Goal: Task Accomplishment & Management: Manage account settings

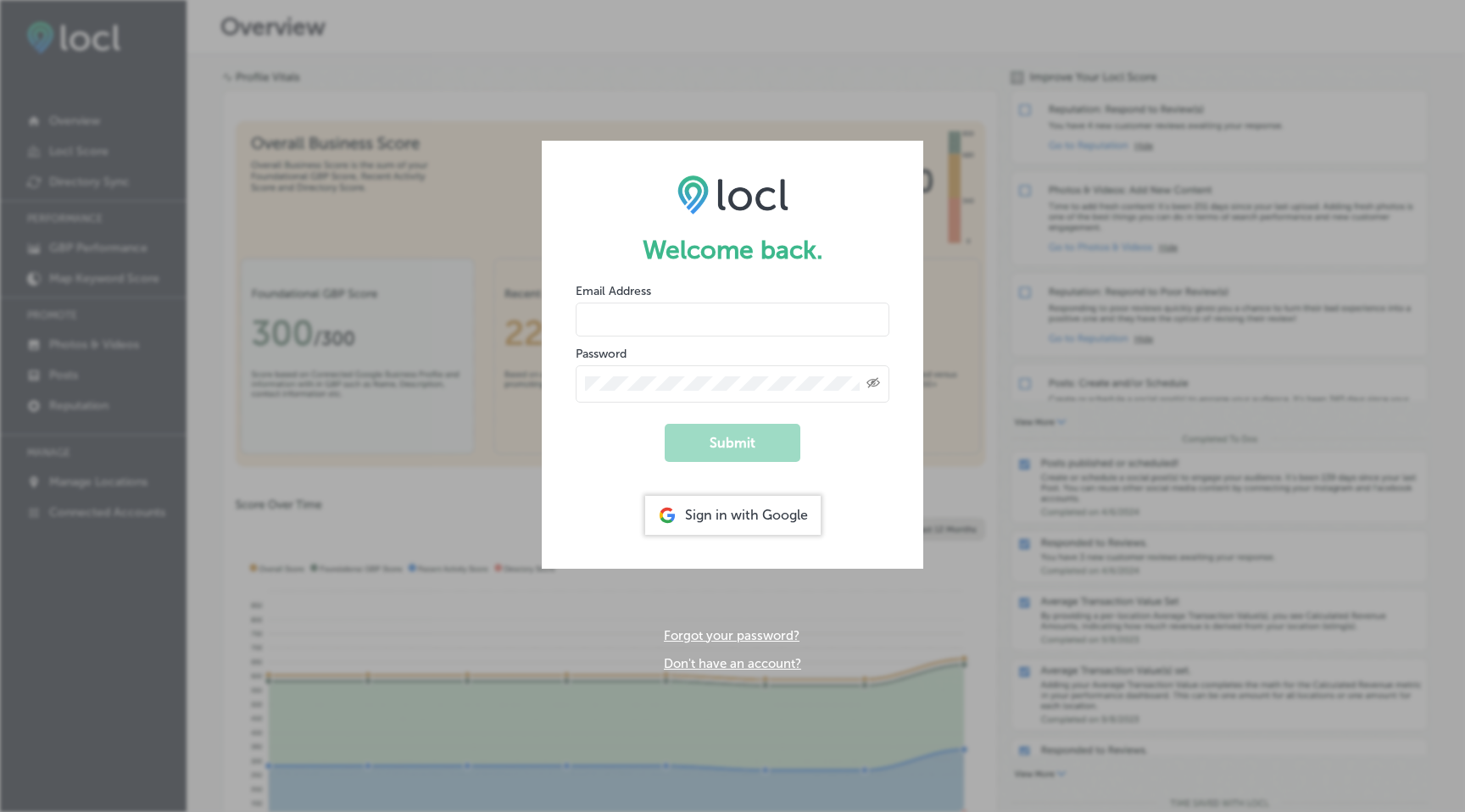
click at [628, 310] on input "email" at bounding box center [732, 319] width 314 height 34
type input "portland@thestarpizza.com"
click at [736, 450] on button "Submit" at bounding box center [732, 442] width 135 height 38
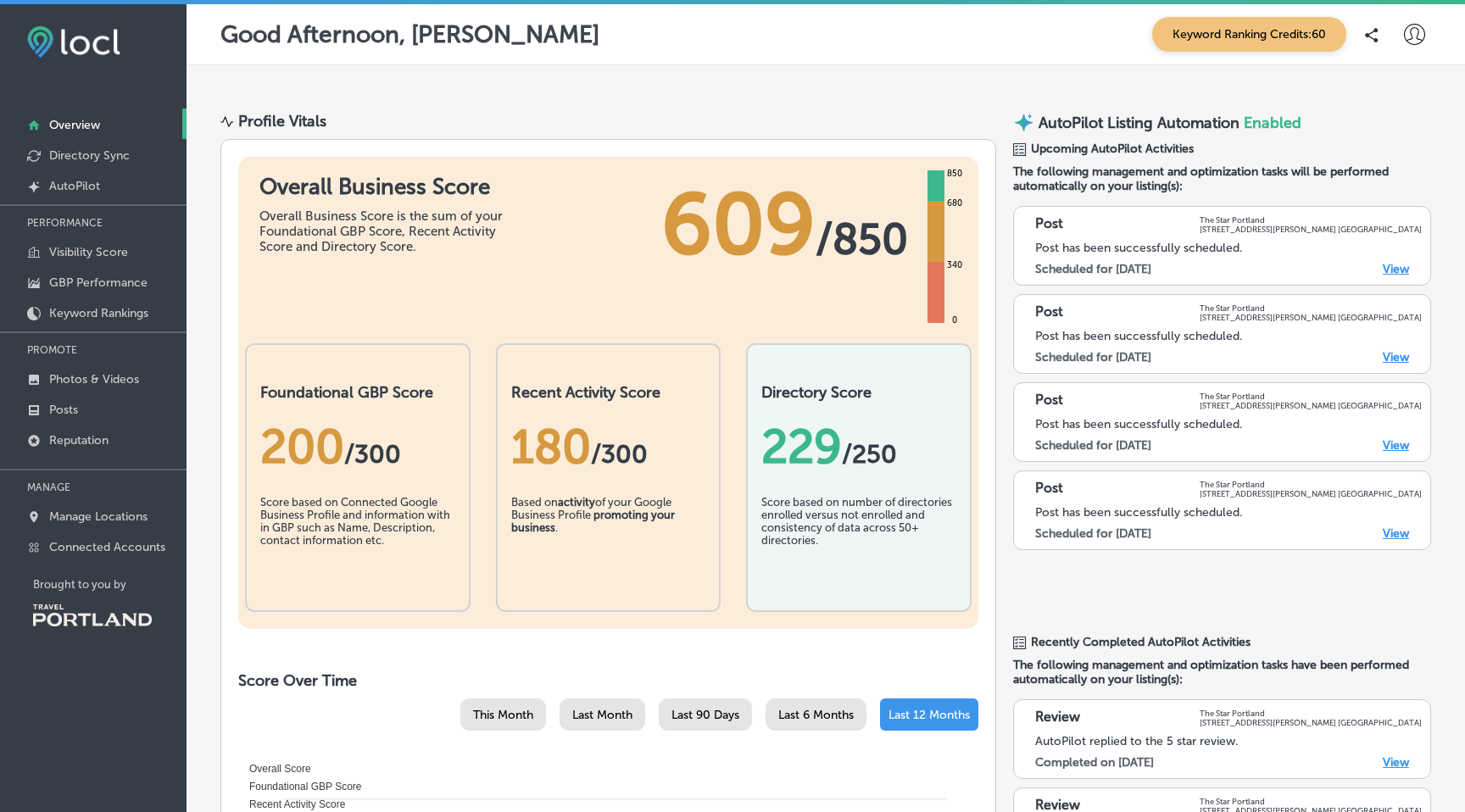
click at [609, 519] on b "promoting your business" at bounding box center [593, 521] width 164 height 25
click at [1395, 264] on link "View" at bounding box center [1395, 268] width 26 height 15
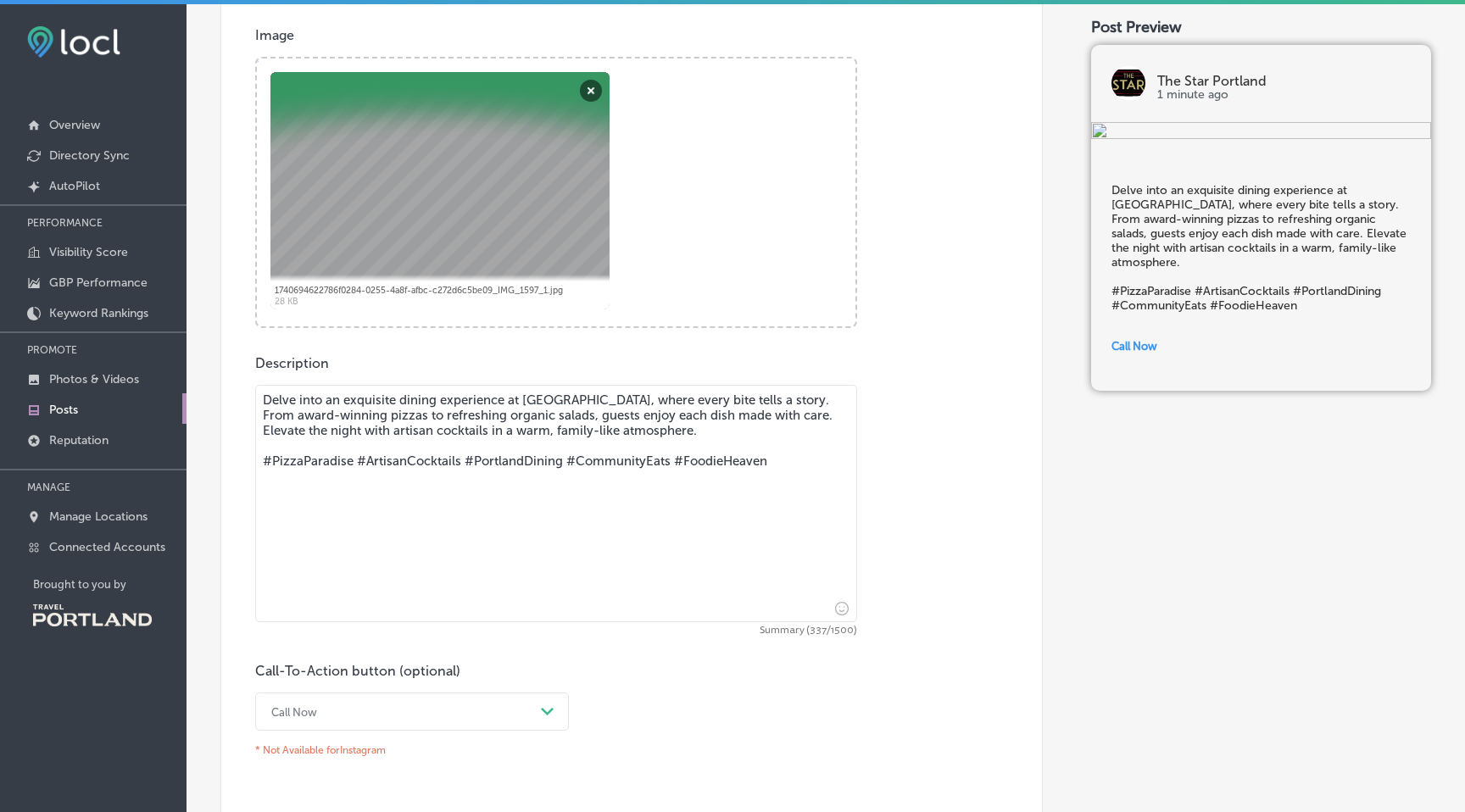
scroll to position [756, 0]
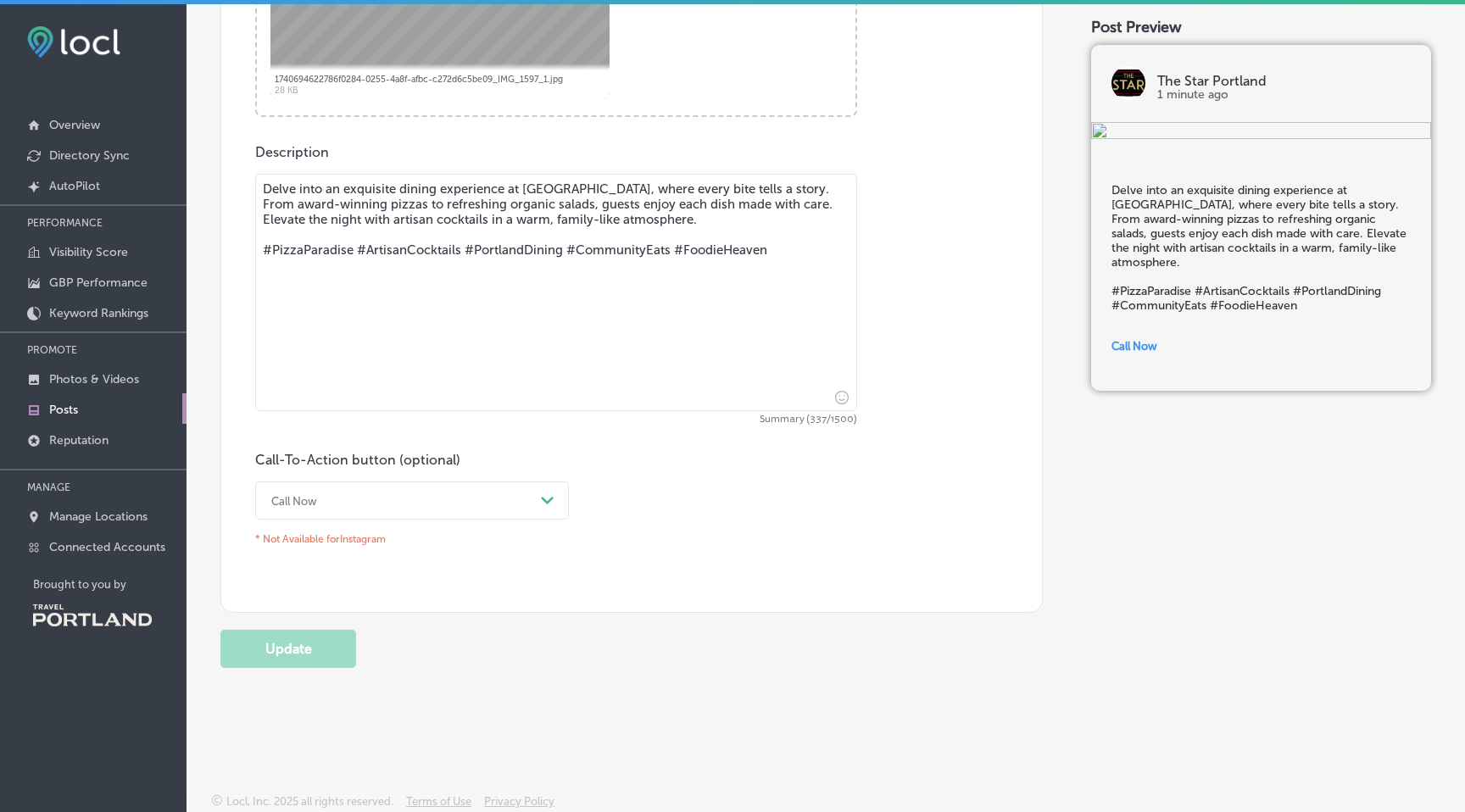
click at [476, 494] on div "Call Now" at bounding box center [398, 500] width 271 height 26
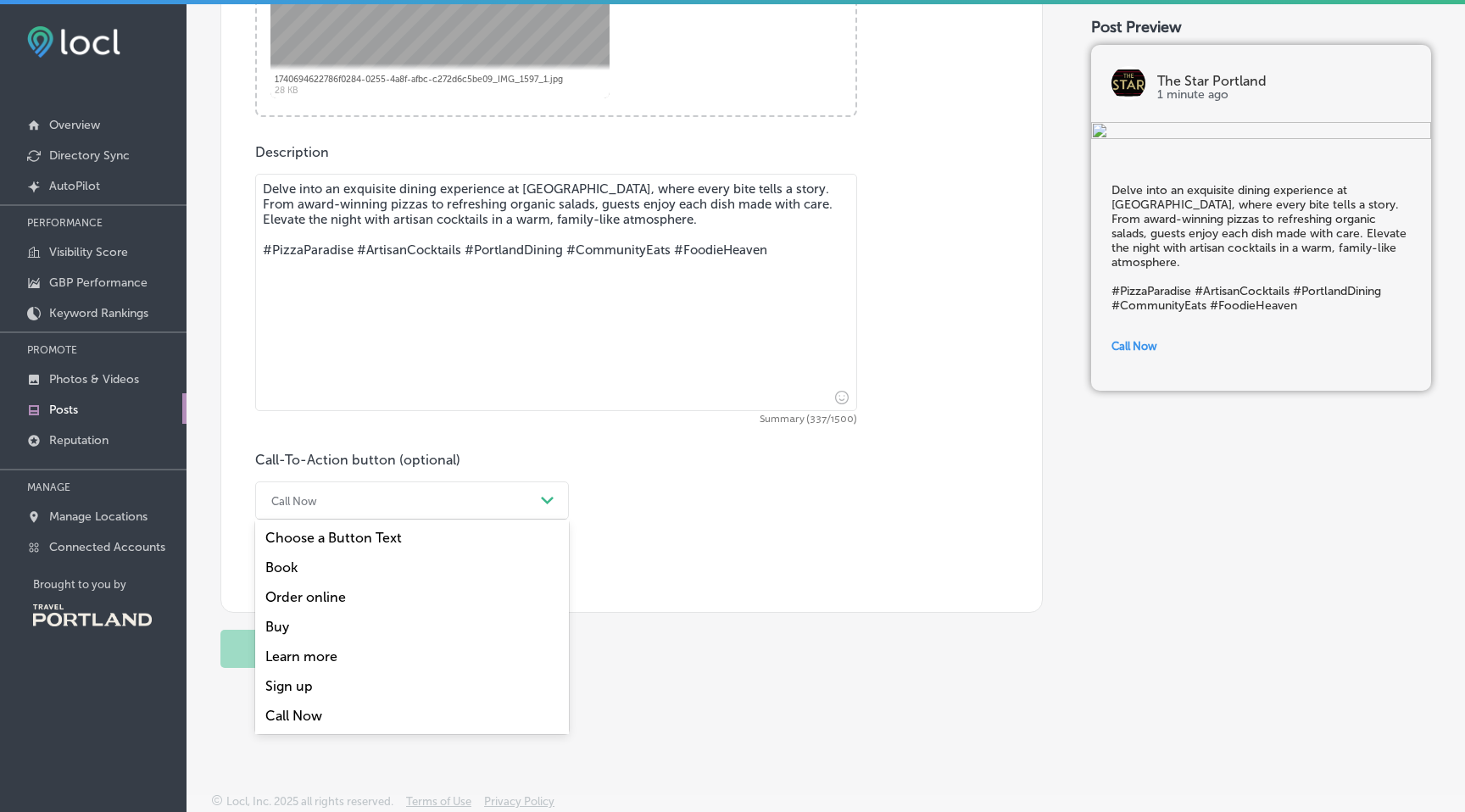
click at [322, 590] on div "Order online" at bounding box center [412, 597] width 314 height 29
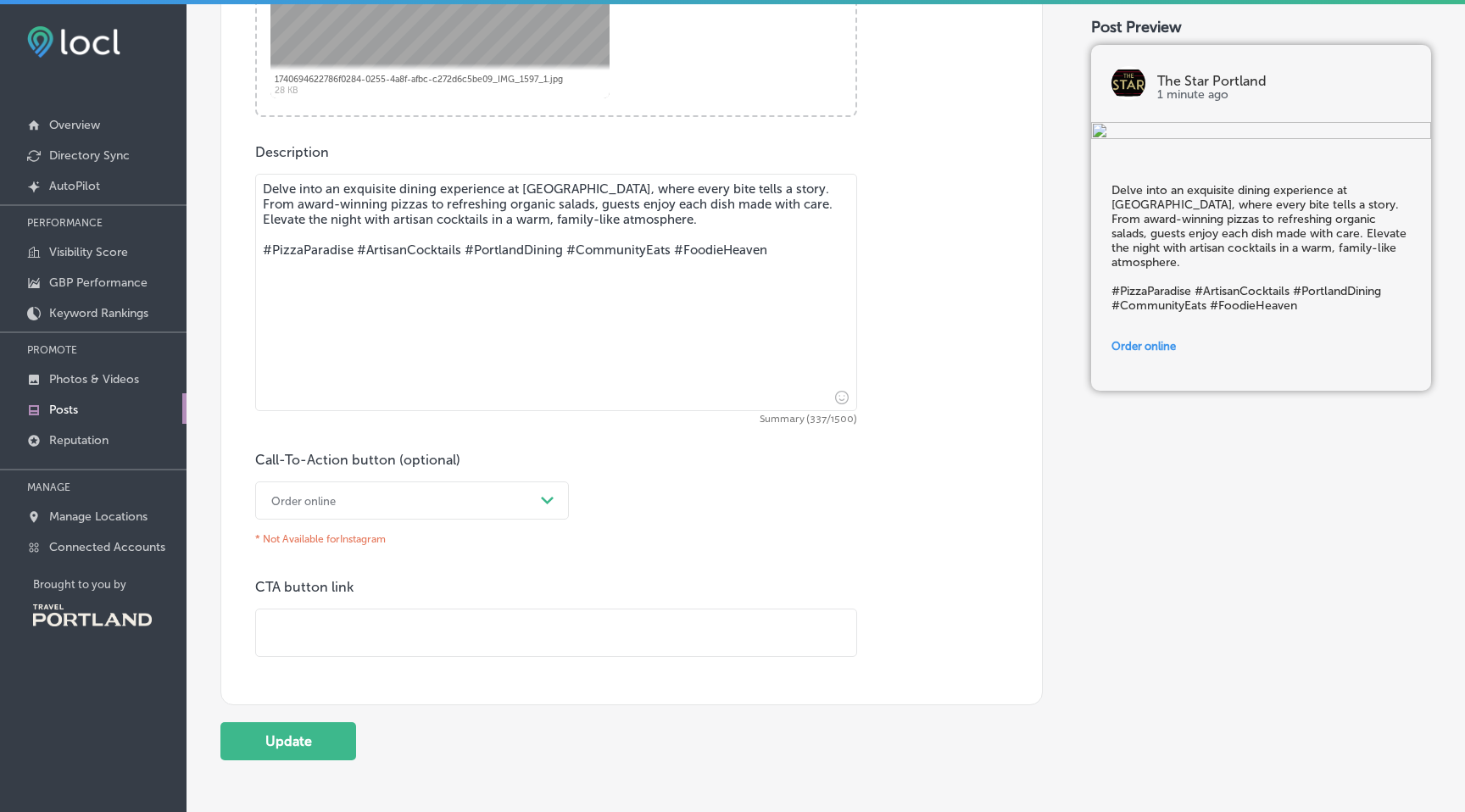
click at [326, 585] on p "CTA button link" at bounding box center [556, 587] width 602 height 16
click at [385, 593] on p "CTA button link" at bounding box center [556, 587] width 602 height 16
click at [502, 492] on div "Order online" at bounding box center [398, 500] width 271 height 26
click at [617, 567] on div "Call-To-Action button (optional) option Order online, selected. option Choose a…" at bounding box center [631, 553] width 753 height 205
click at [461, 503] on div "Order online" at bounding box center [398, 500] width 271 height 26
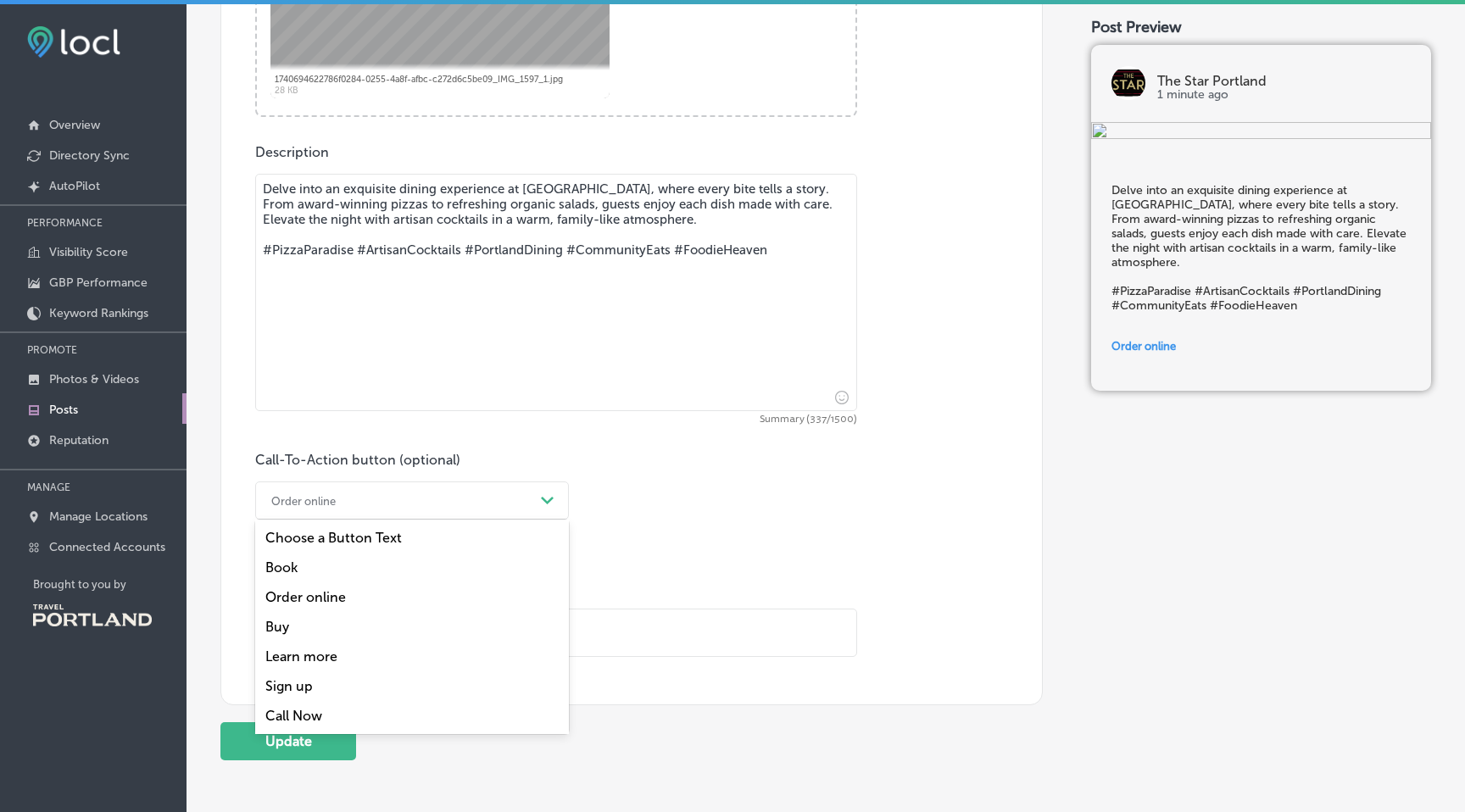
click at [319, 705] on div "Call Now" at bounding box center [412, 715] width 314 height 29
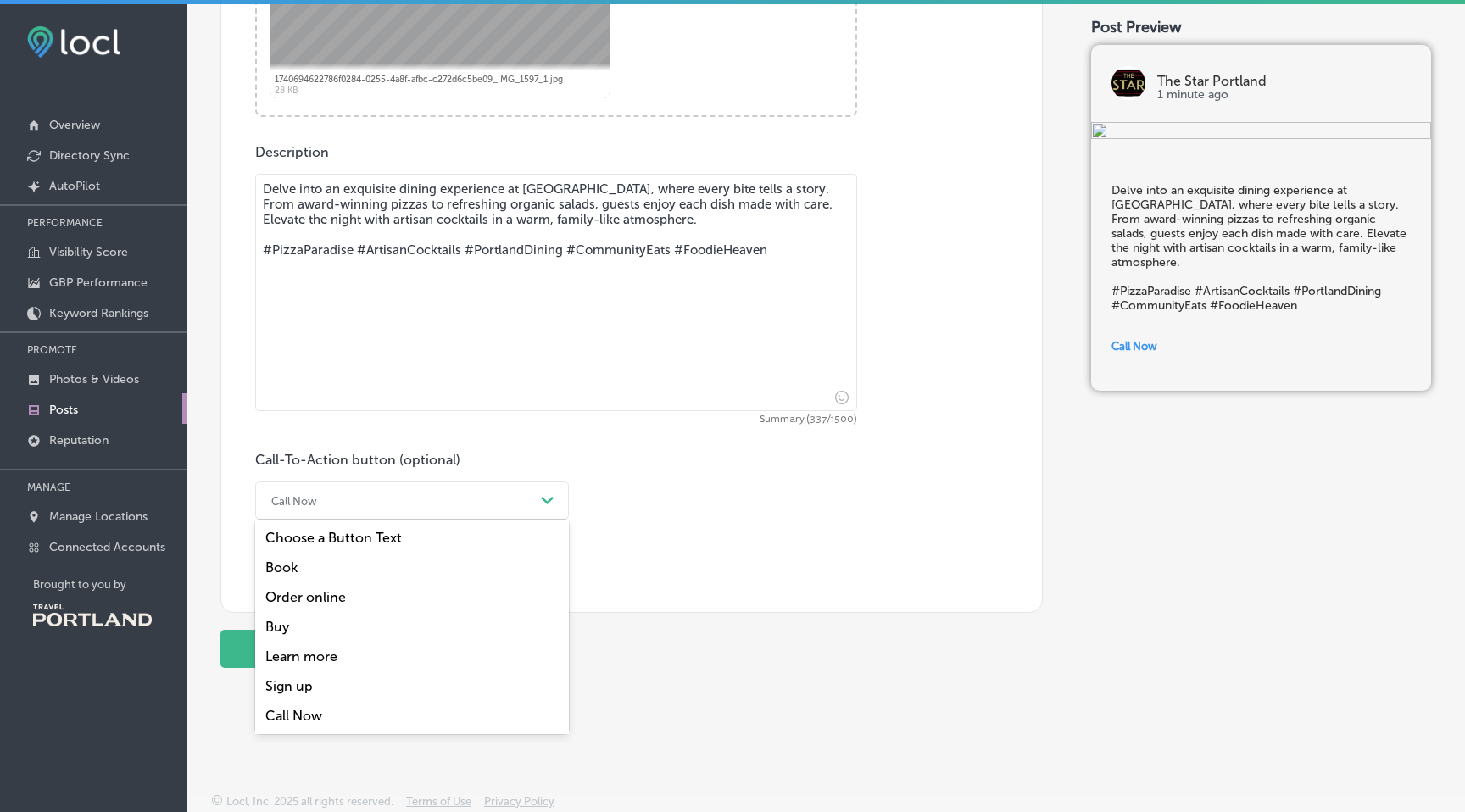
click at [486, 490] on div "Call Now" at bounding box center [398, 500] width 271 height 26
click at [433, 557] on div "Book" at bounding box center [412, 567] width 314 height 29
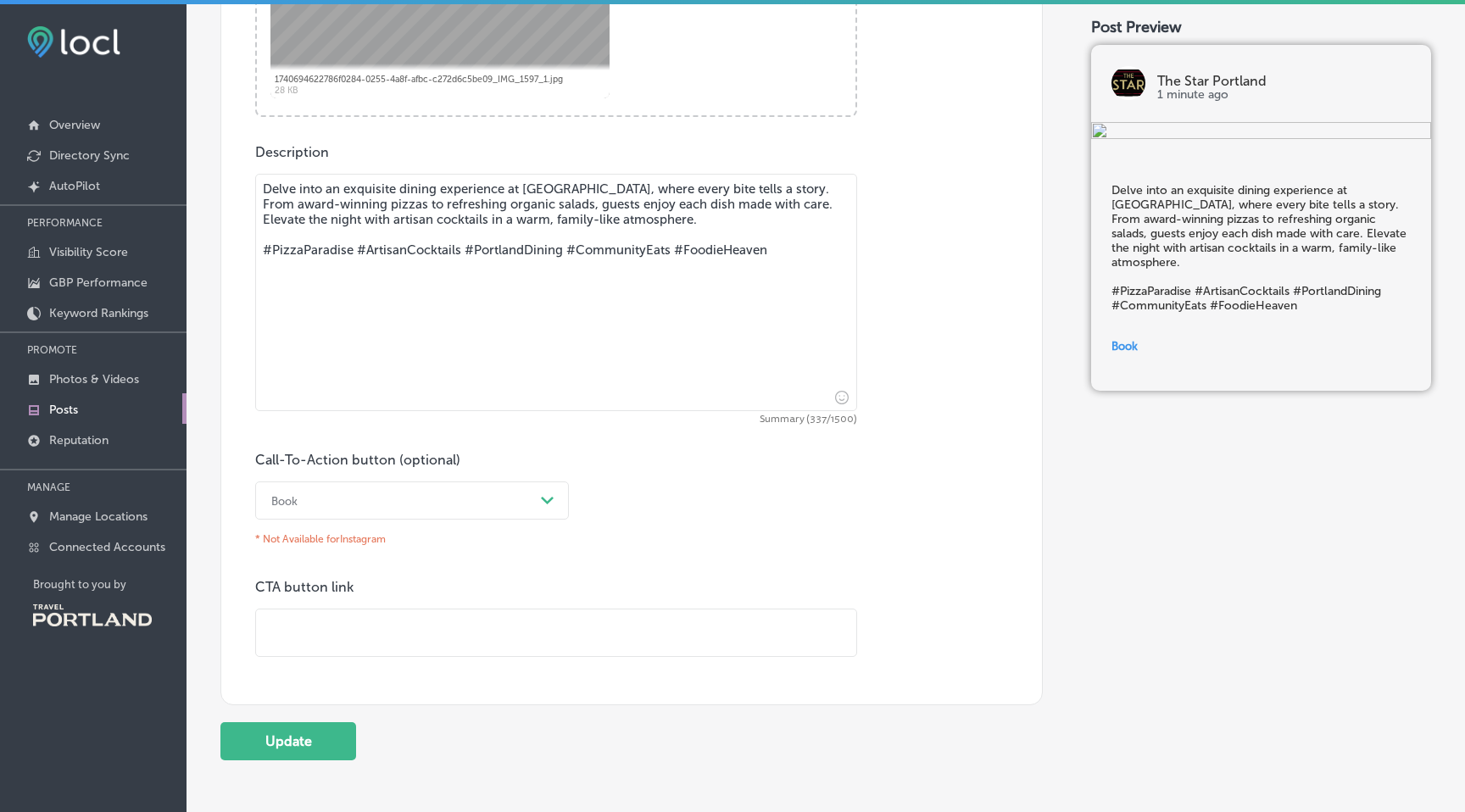
click at [450, 495] on div "Book" at bounding box center [398, 500] width 271 height 26
click at [379, 591] on div "Order online" at bounding box center [412, 597] width 314 height 29
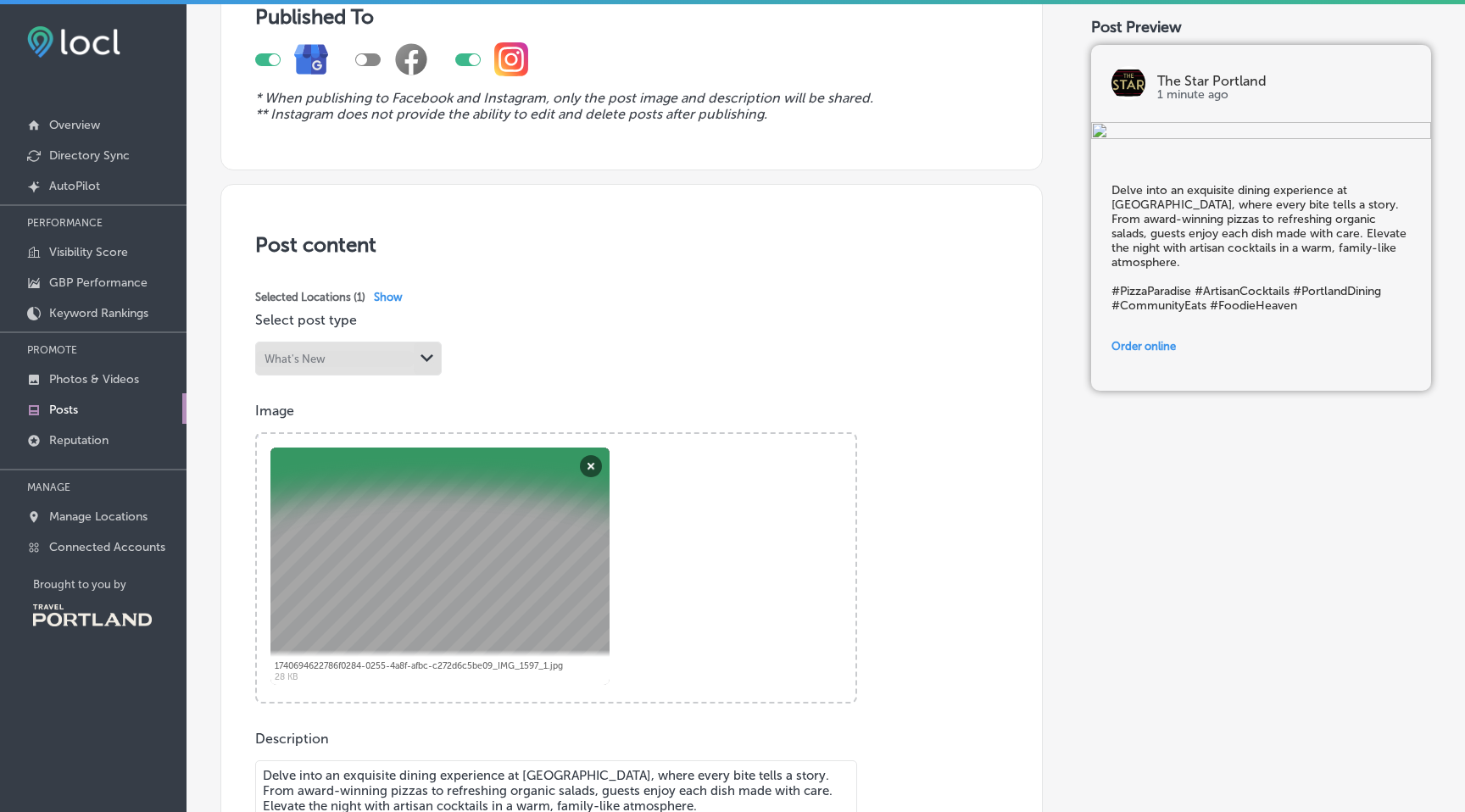
scroll to position [0, 0]
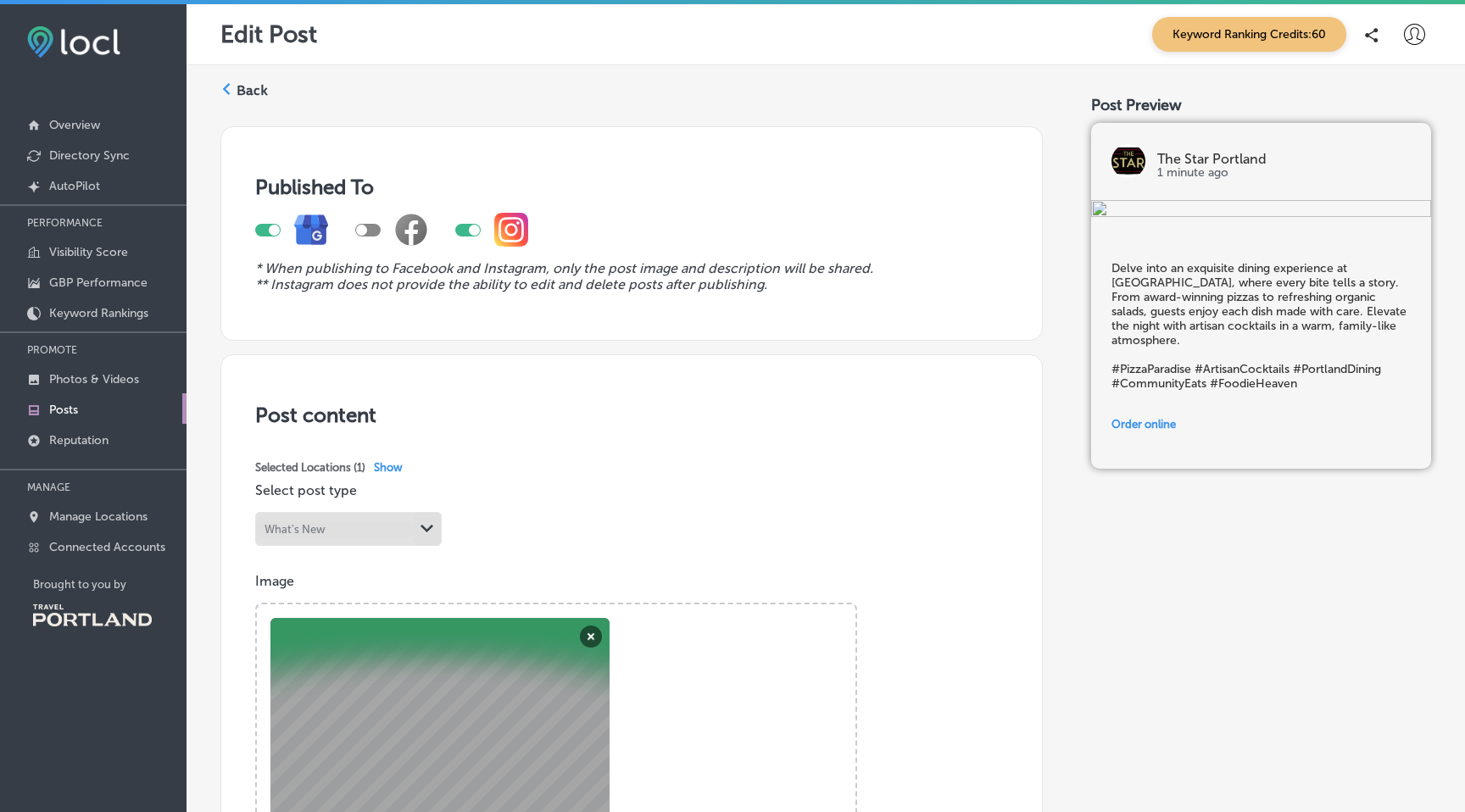
click at [245, 101] on div "Back" at bounding box center [244, 95] width 47 height 34
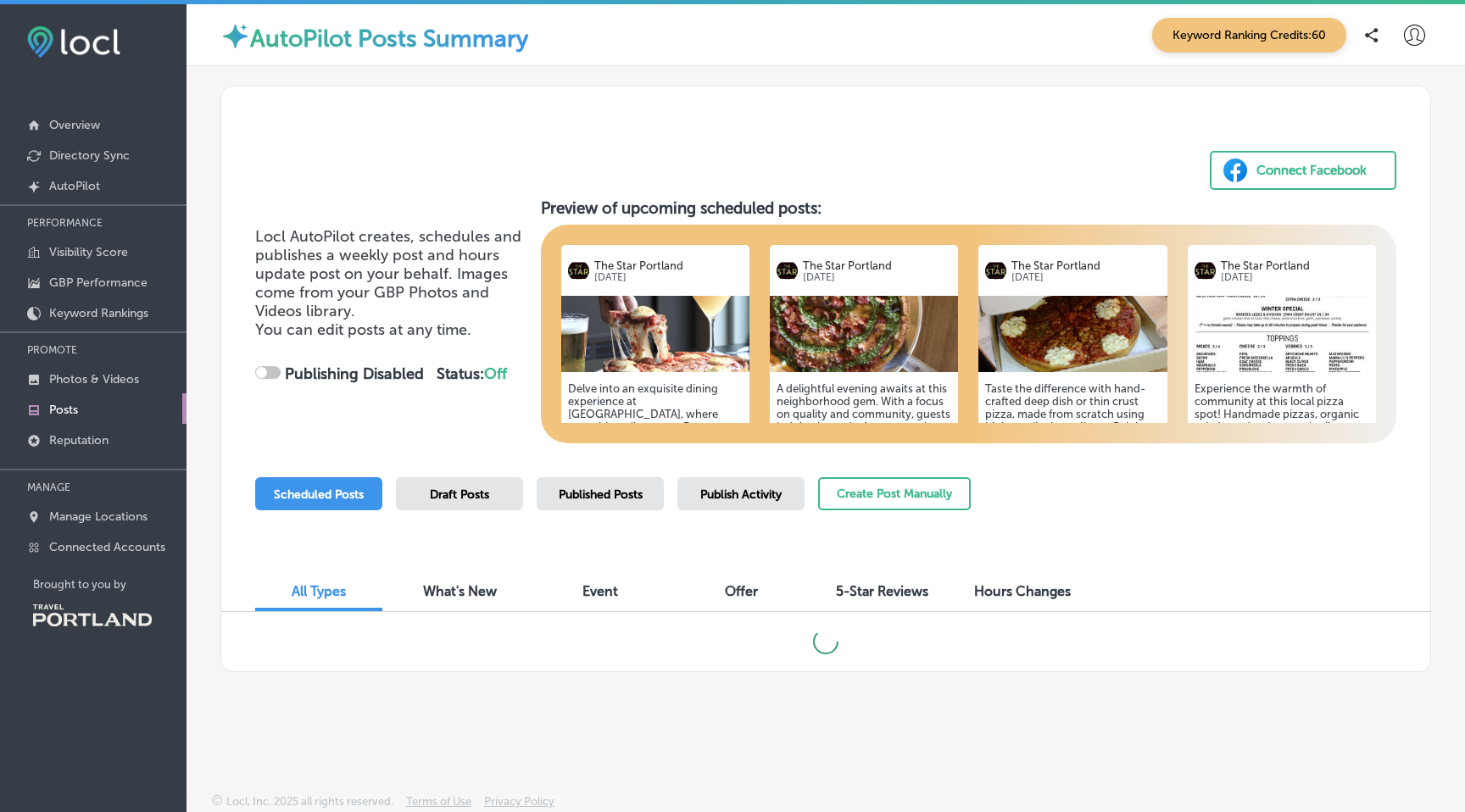
click at [276, 367] on div at bounding box center [268, 372] width 25 height 13
checkbox input "true"
click at [267, 370] on div at bounding box center [268, 374] width 25 height 17
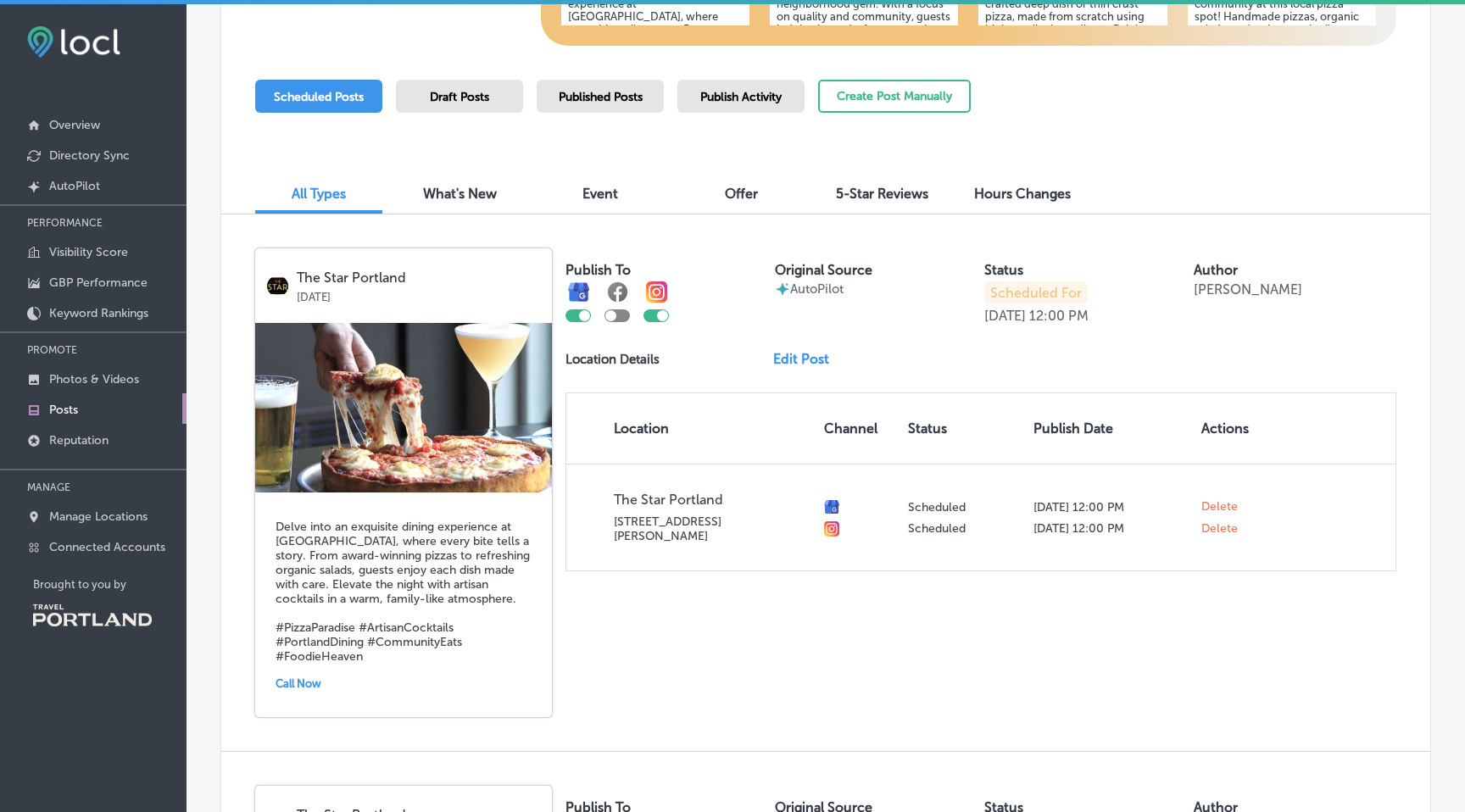
scroll to position [400, 0]
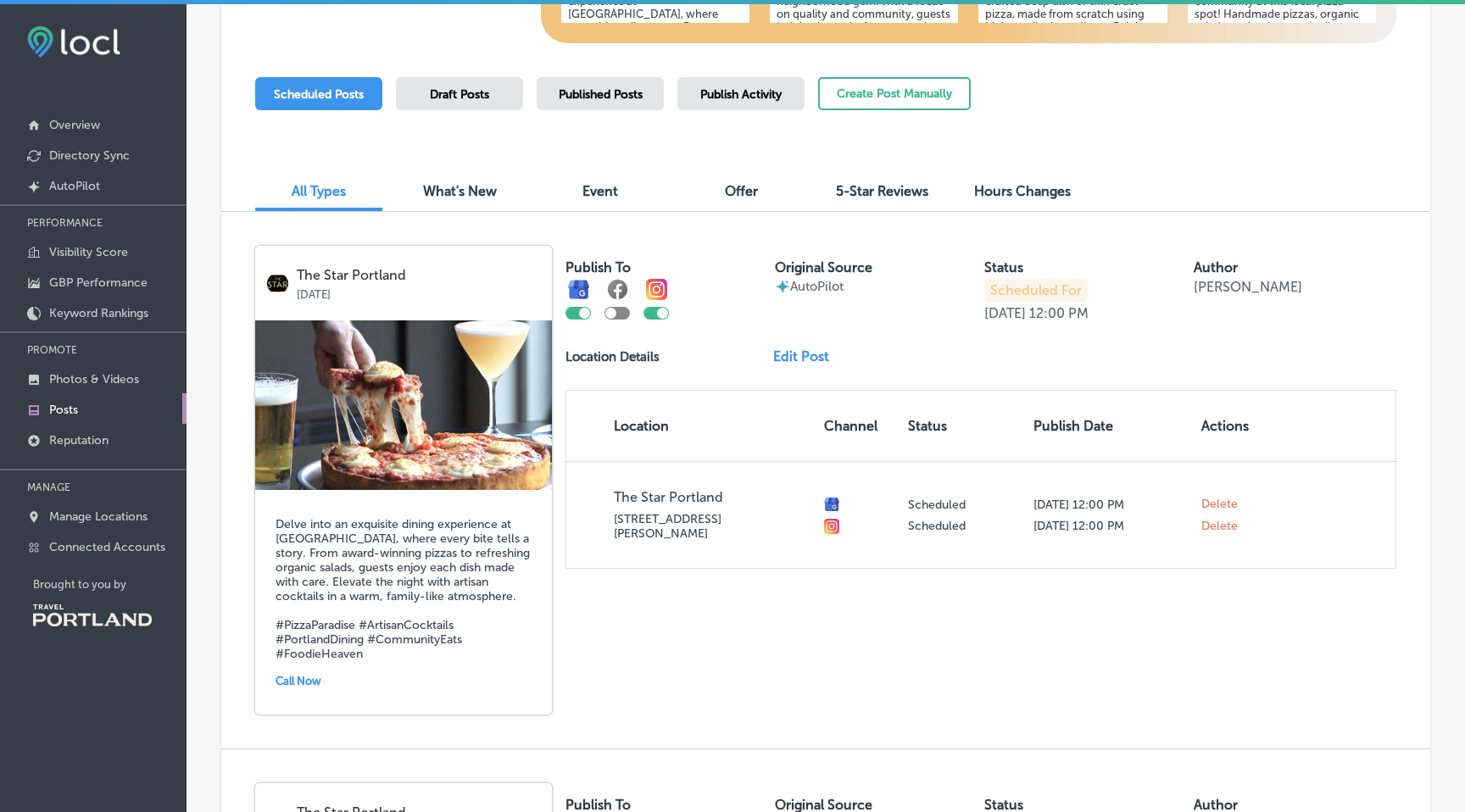
click at [492, 199] on div "What's New" at bounding box center [460, 192] width 127 height 36
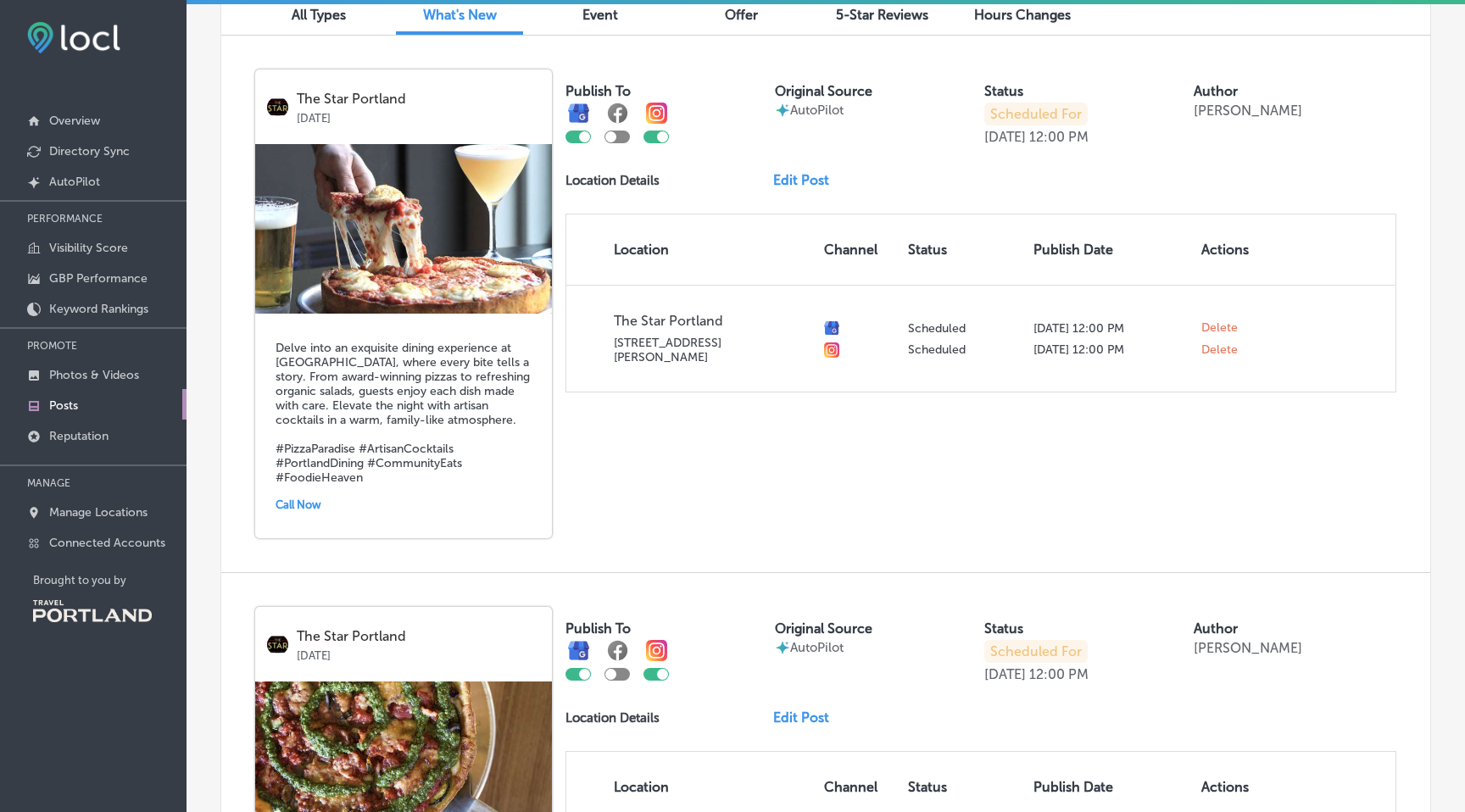
scroll to position [573, 0]
click at [82, 119] on p "Overview" at bounding box center [74, 120] width 51 height 15
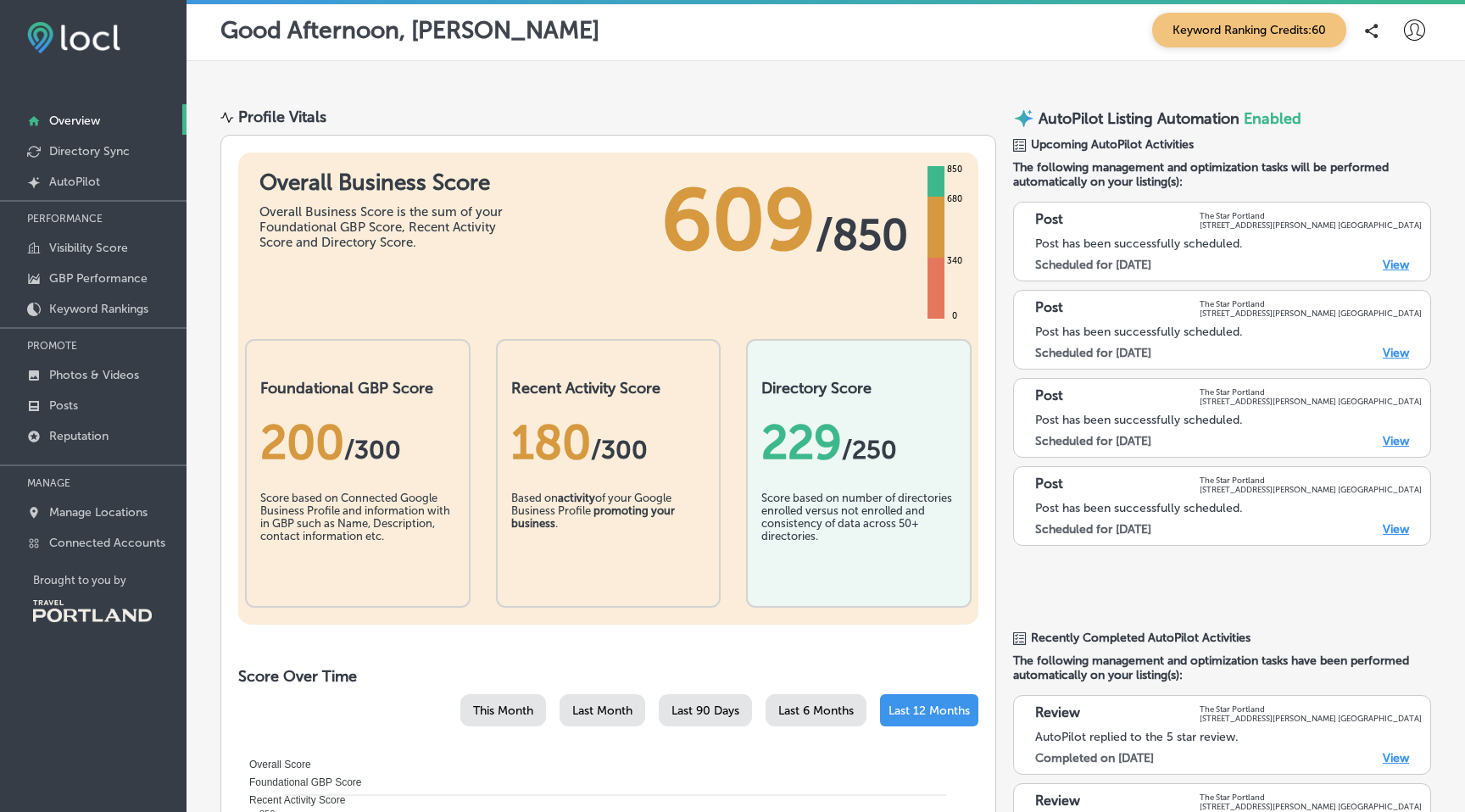
click at [298, 476] on div "200 / 300" at bounding box center [358, 443] width 195 height 90
click at [78, 433] on p "Reputation" at bounding box center [78, 436] width 60 height 15
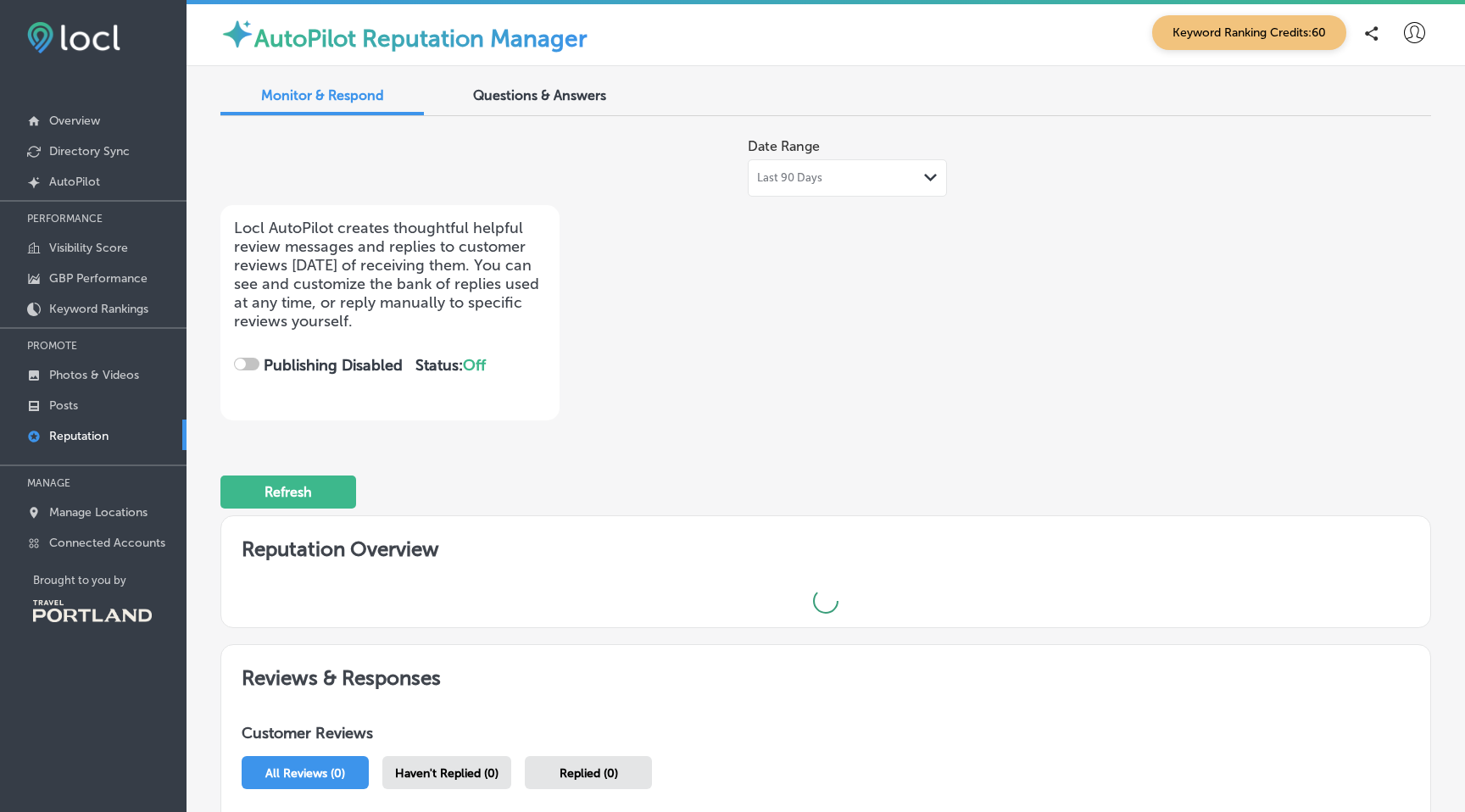
checkbox input "true"
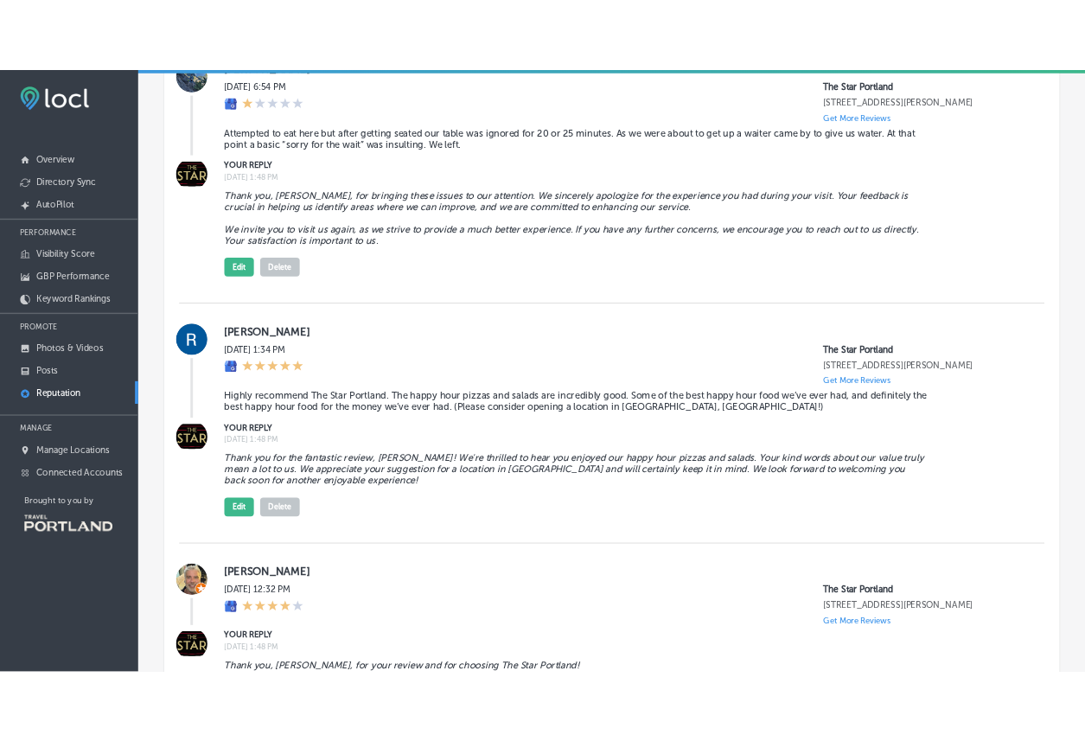
scroll to position [2783, 0]
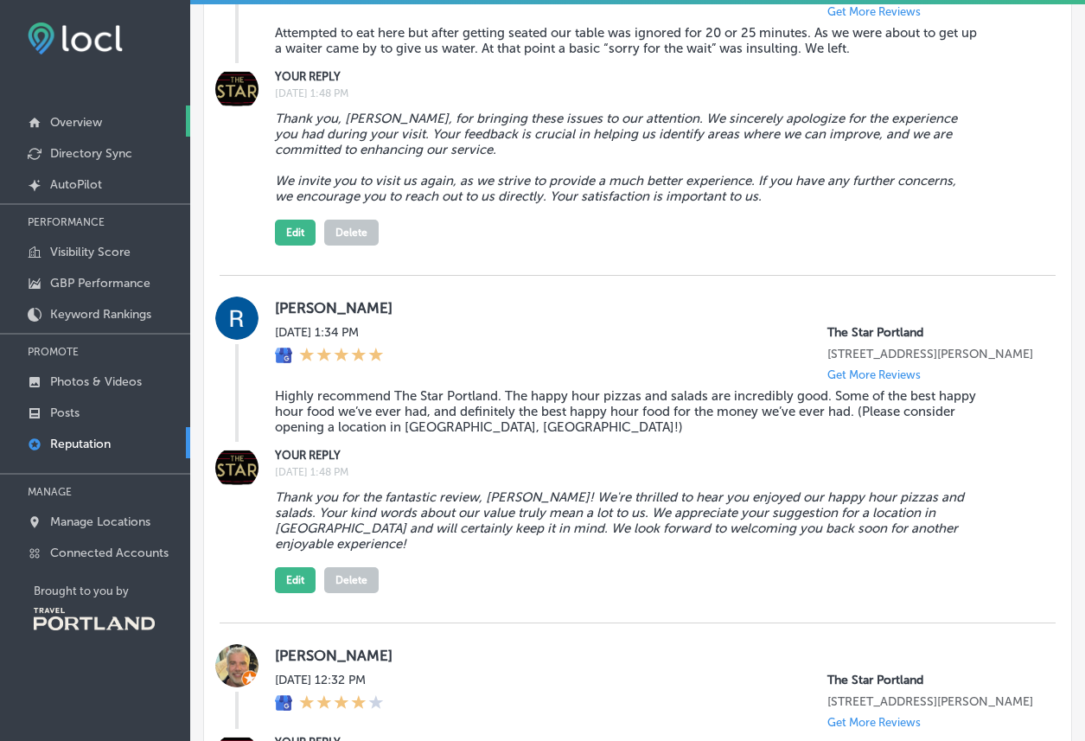
click at [85, 120] on p "Overview" at bounding box center [76, 122] width 52 height 15
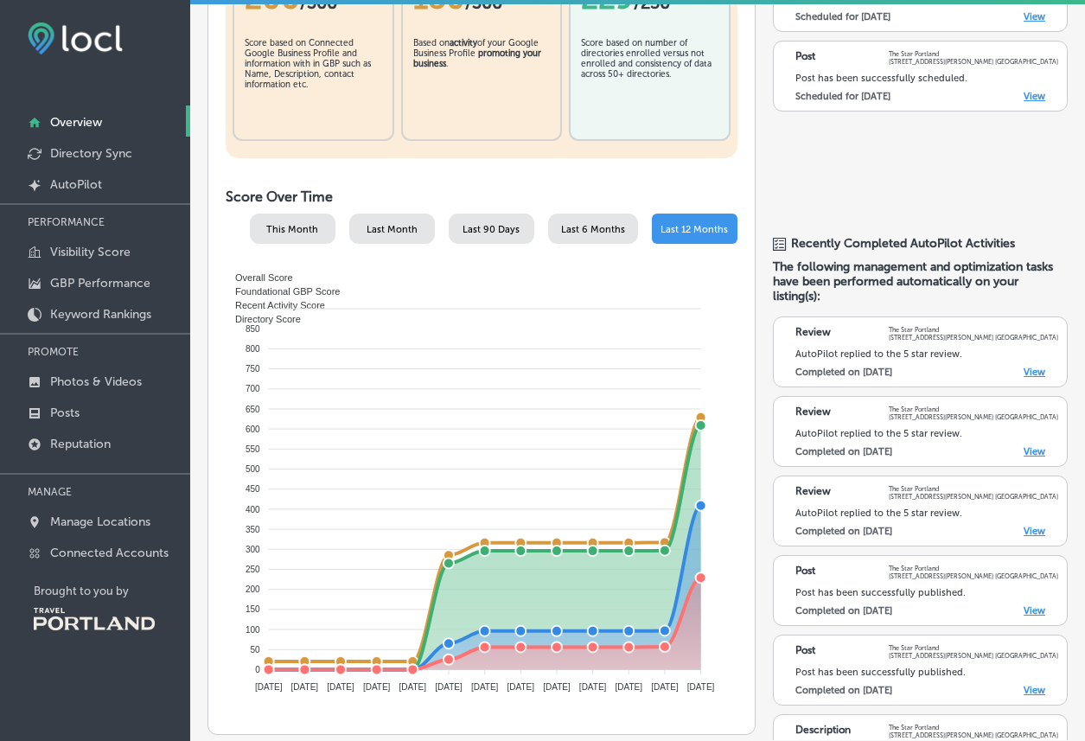
scroll to position [413, 0]
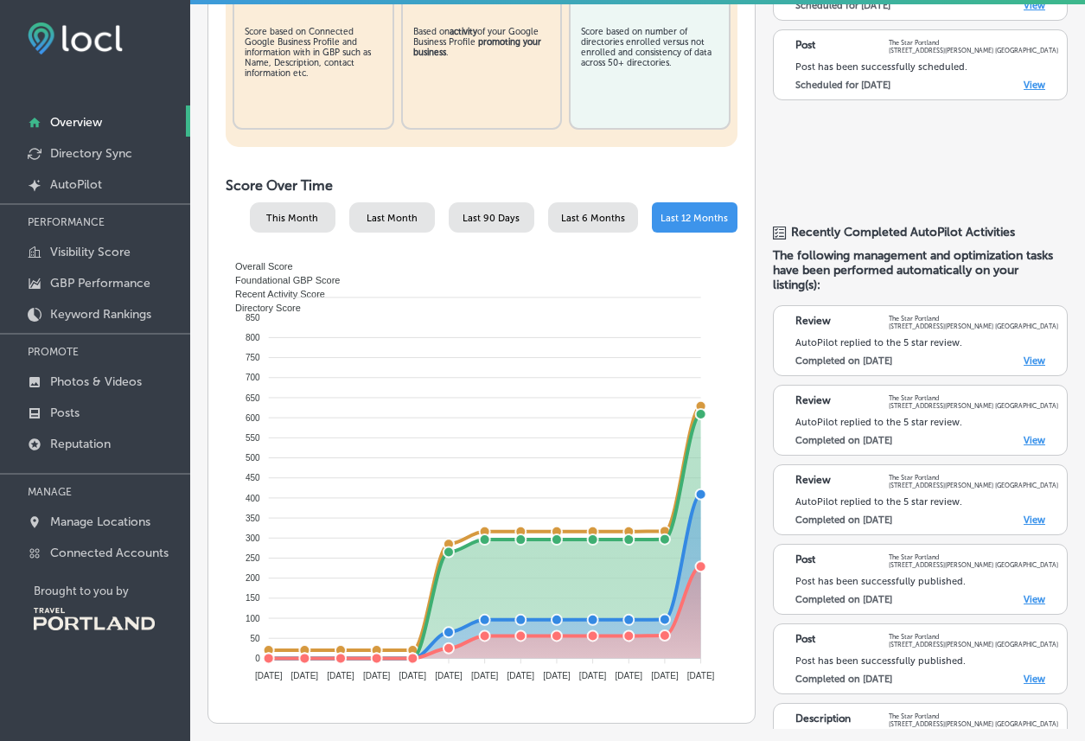
click at [303, 216] on span "This Month" at bounding box center [292, 218] width 52 height 11
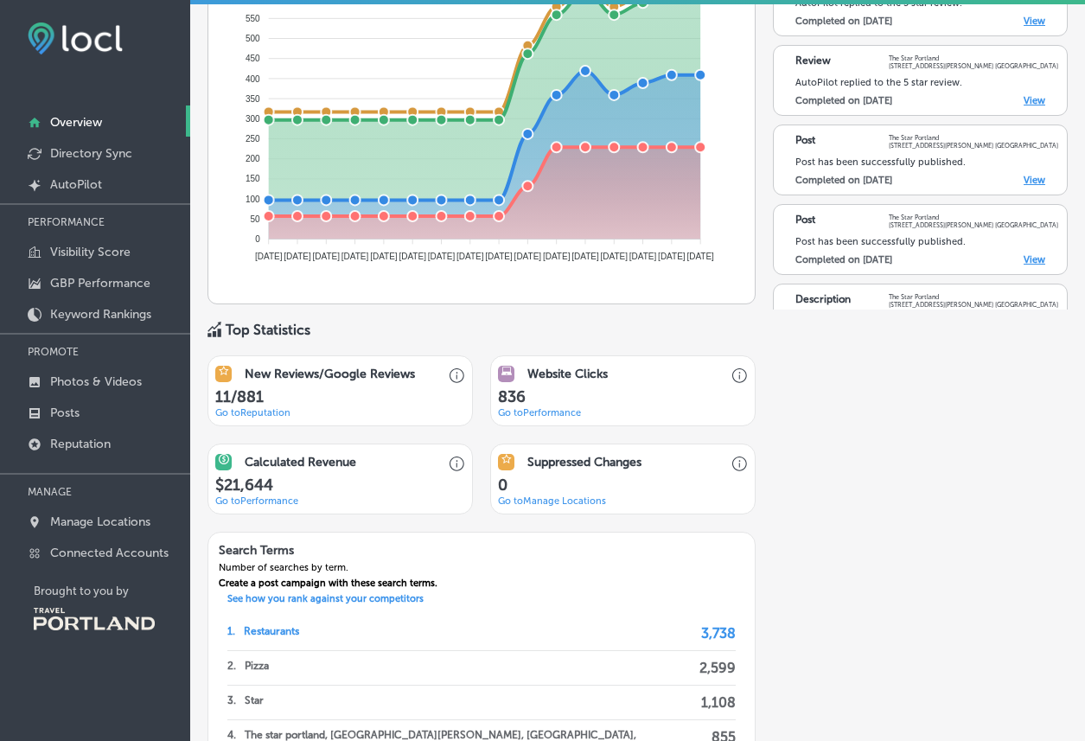
scroll to position [873, 0]
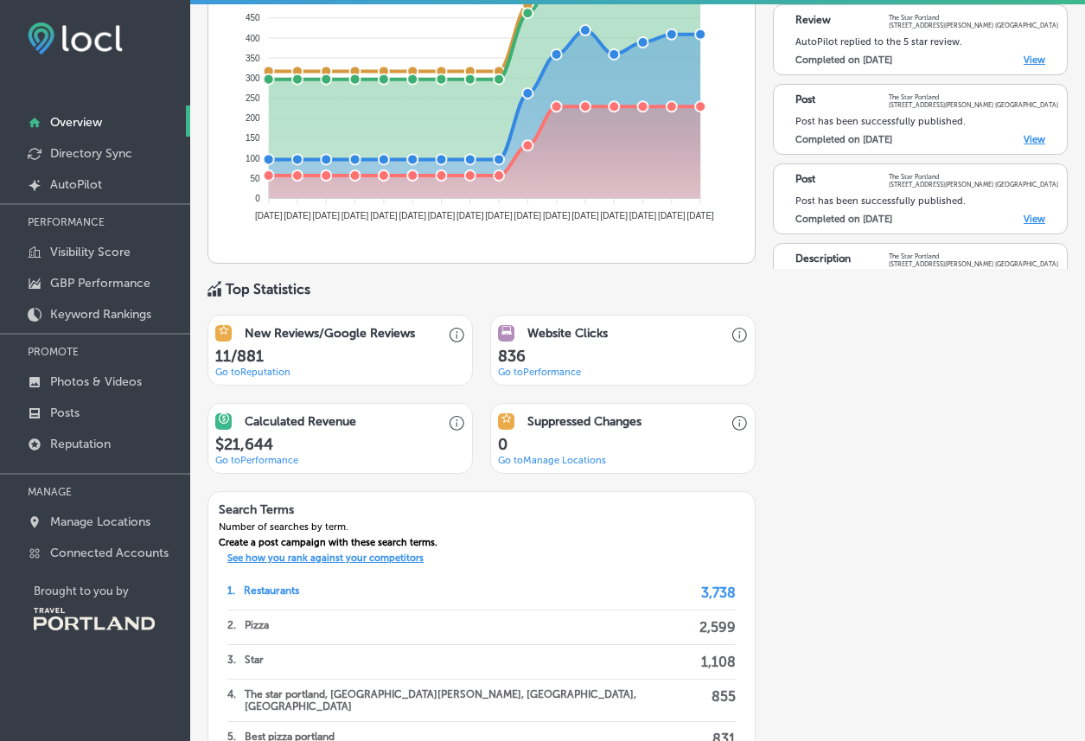
click at [316, 567] on p "See how you rank against your competitors" at bounding box center [325, 561] width 217 height 16
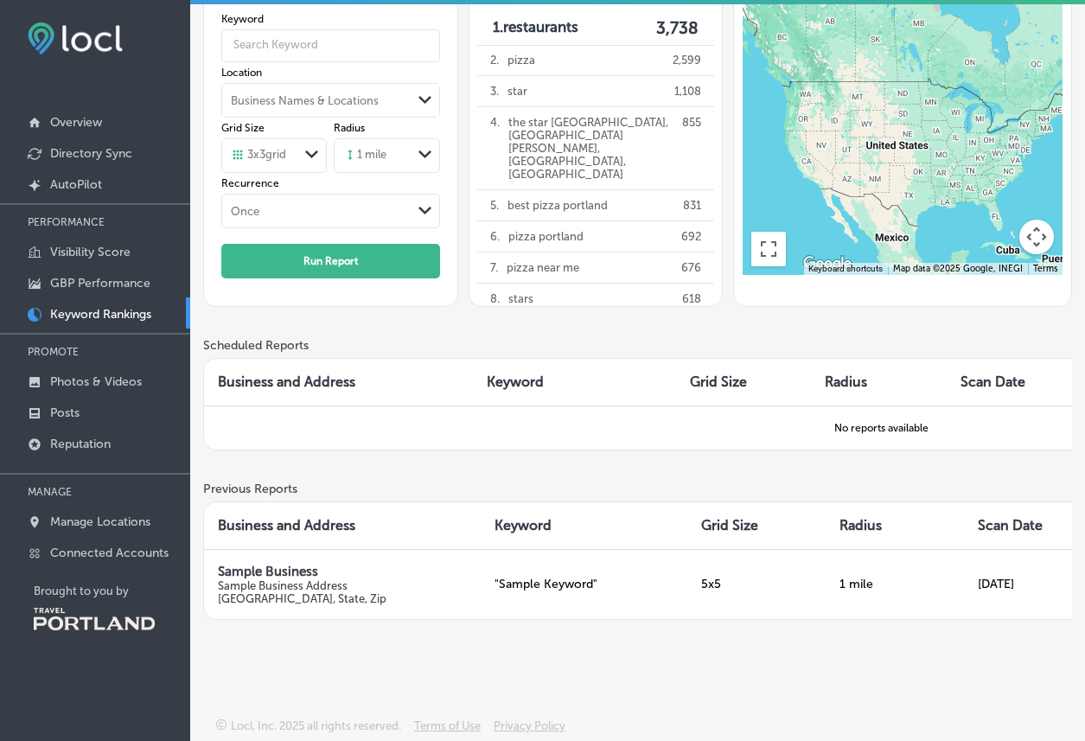
scroll to position [126, 0]
click at [338, 244] on button "Run Report" at bounding box center [330, 261] width 219 height 35
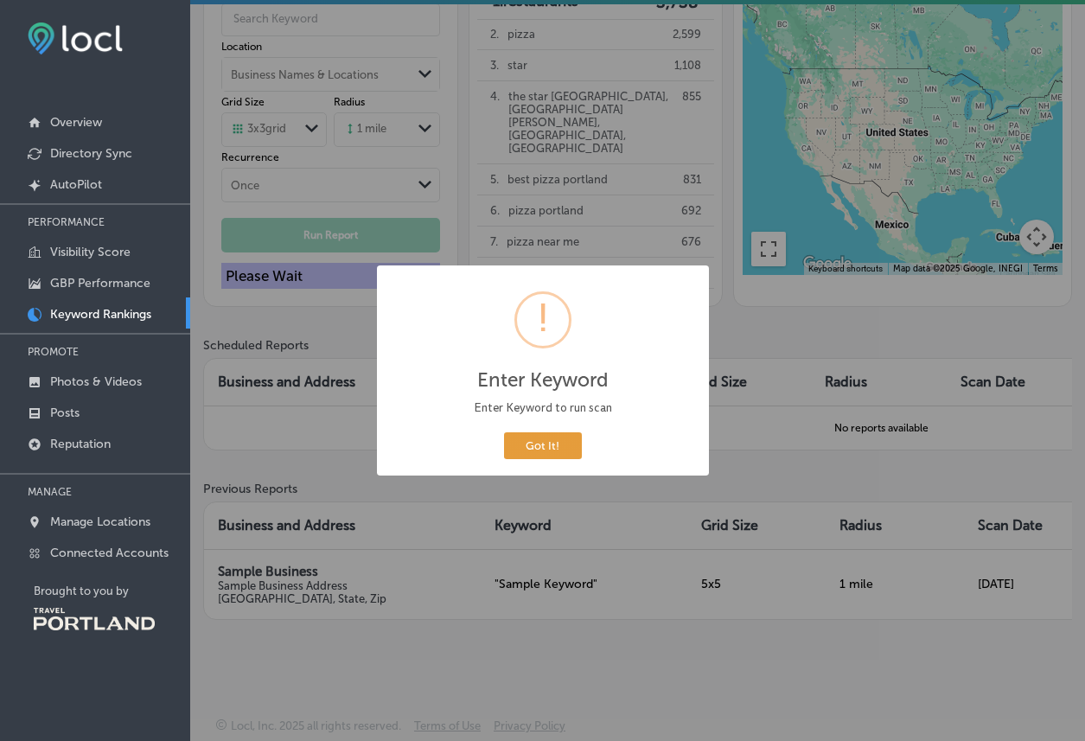
click at [541, 451] on button "Got It!" at bounding box center [543, 445] width 78 height 27
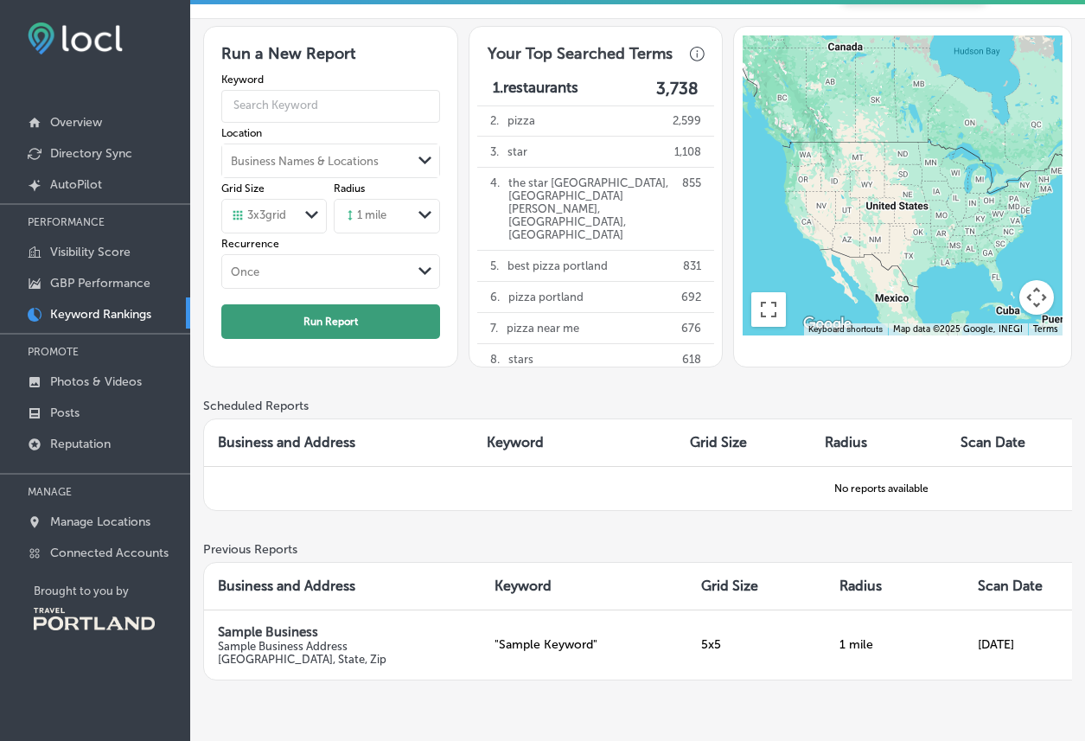
scroll to position [18, 0]
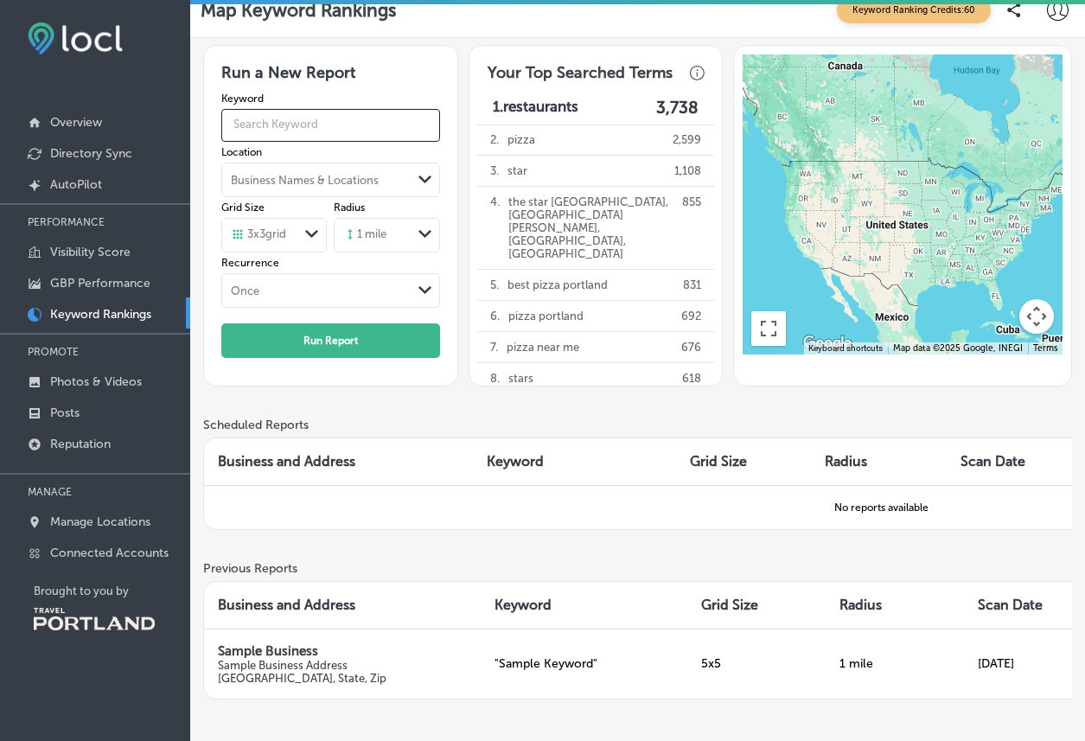
click at [299, 124] on input "text" at bounding box center [330, 125] width 219 height 44
type input "pizza"
click at [271, 347] on button "Run Report" at bounding box center [330, 340] width 219 height 35
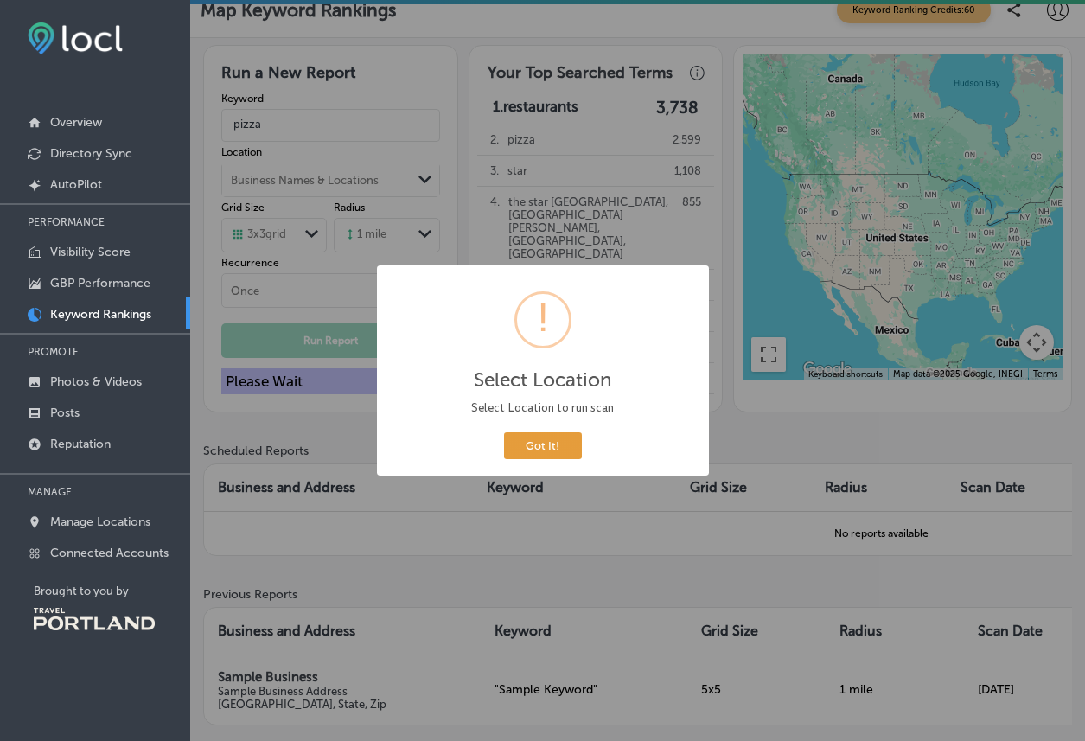
click at [548, 442] on button "Got It!" at bounding box center [543, 445] width 78 height 27
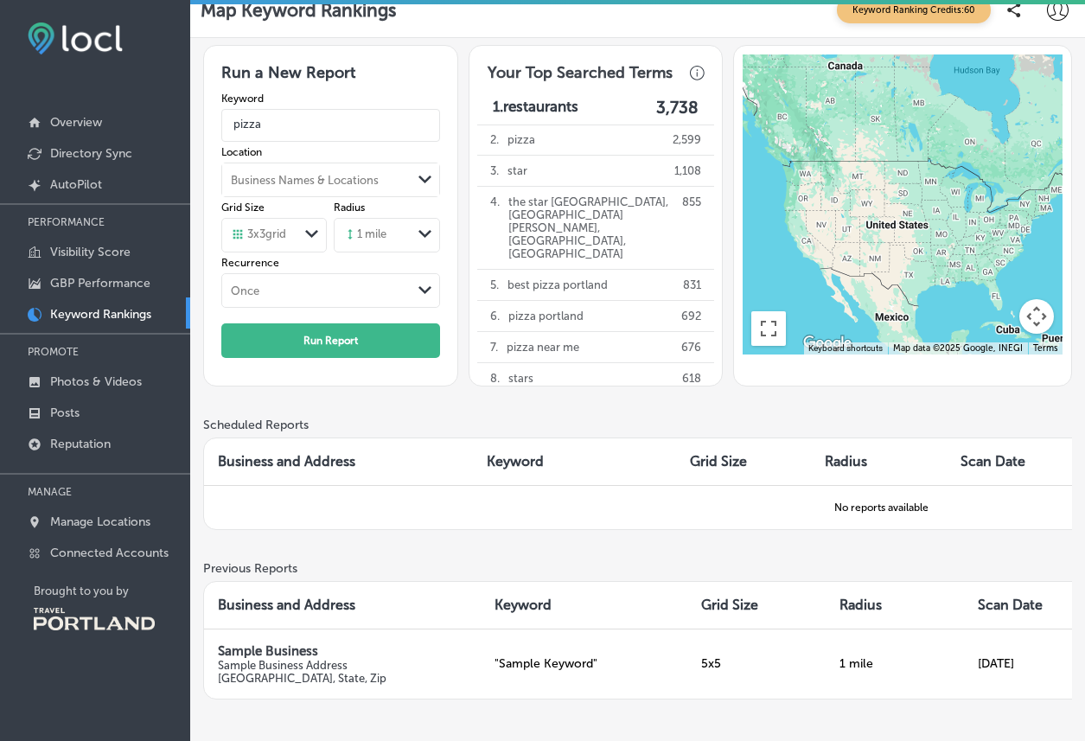
click at [392, 175] on div "Business Names & Locations" at bounding box center [316, 180] width 189 height 26
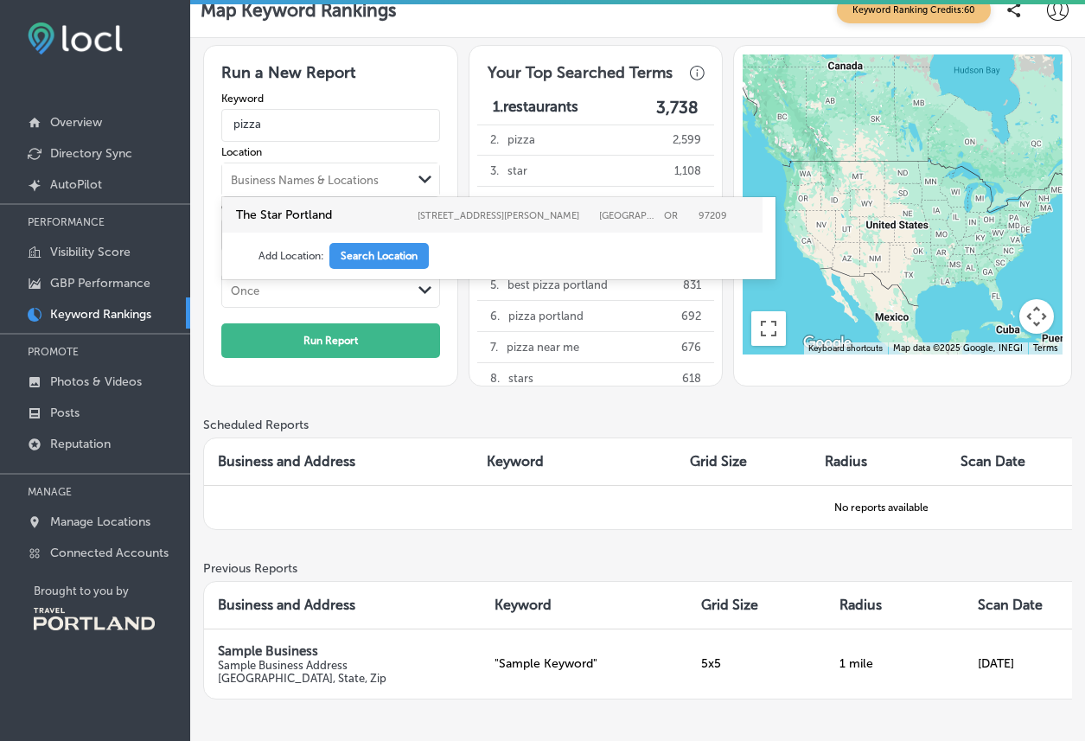
click at [342, 214] on label "The Star Portland" at bounding box center [322, 215] width 173 height 15
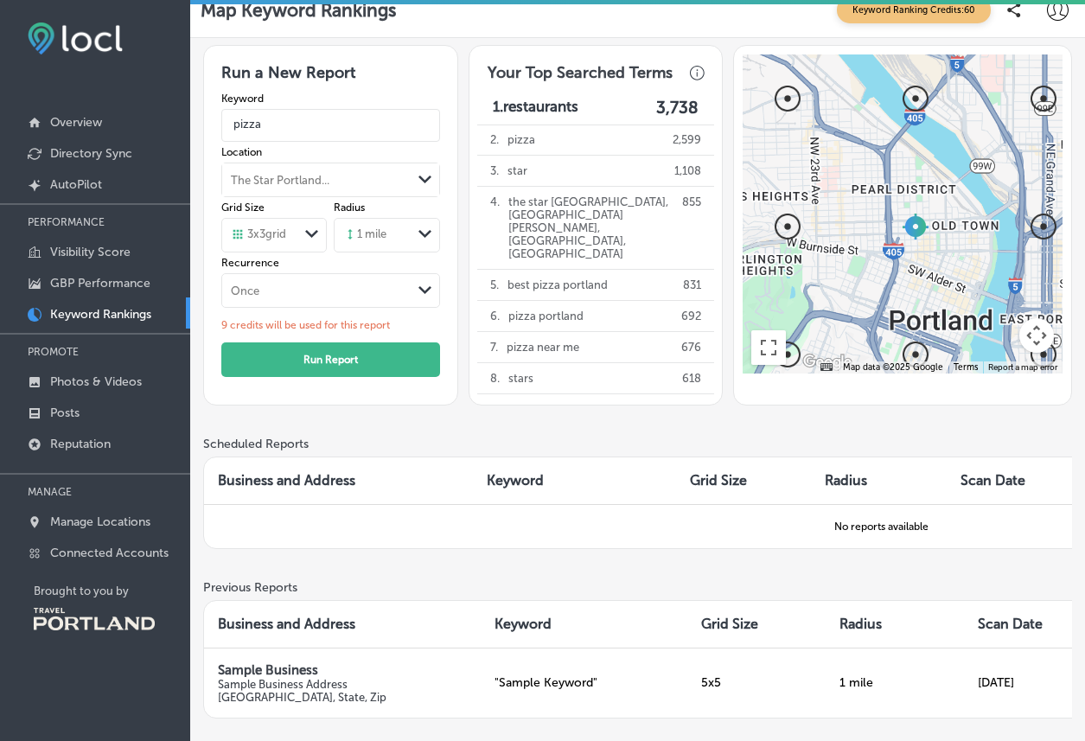
scroll to position [0, 0]
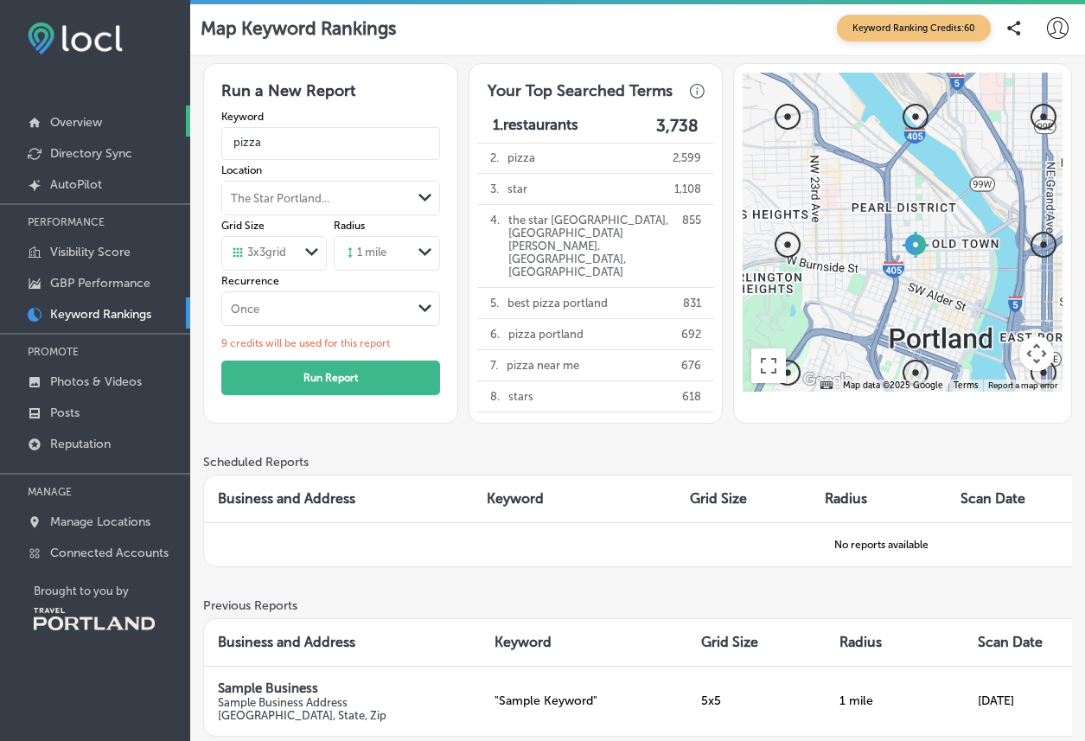
click at [81, 125] on p "Overview" at bounding box center [76, 122] width 52 height 15
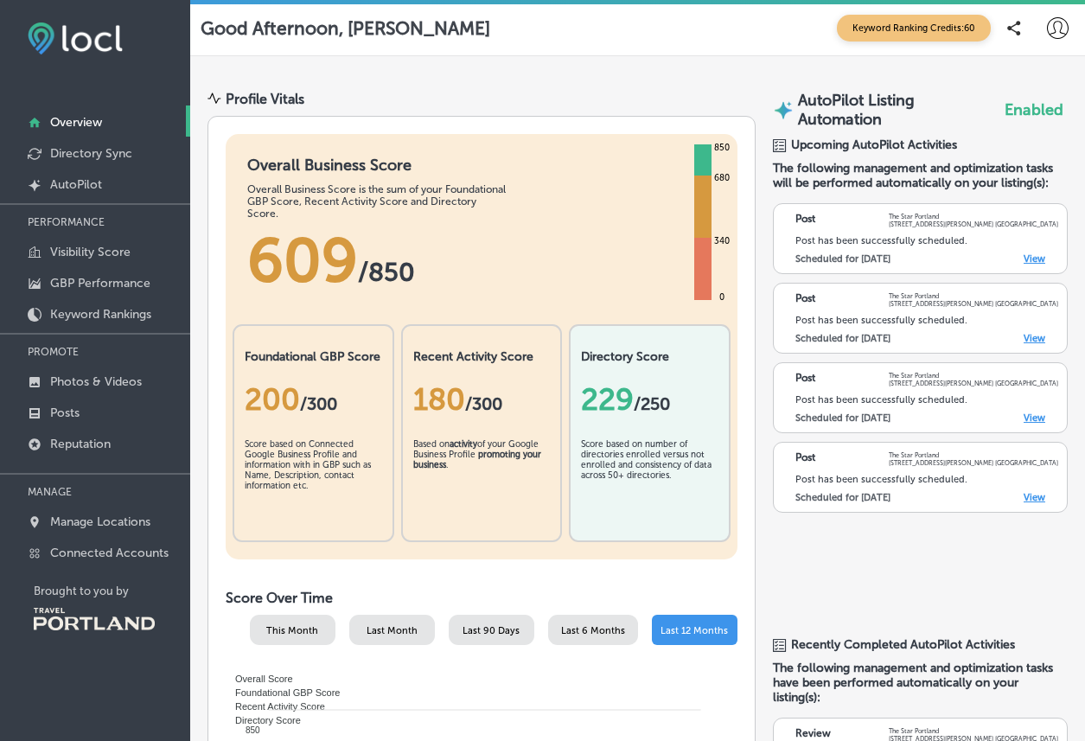
click at [288, 435] on div "Score based on Connected Google Business Profile and information with in GBP su…" at bounding box center [314, 482] width 138 height 95
click at [119, 279] on p "GBP Performance" at bounding box center [100, 283] width 100 height 15
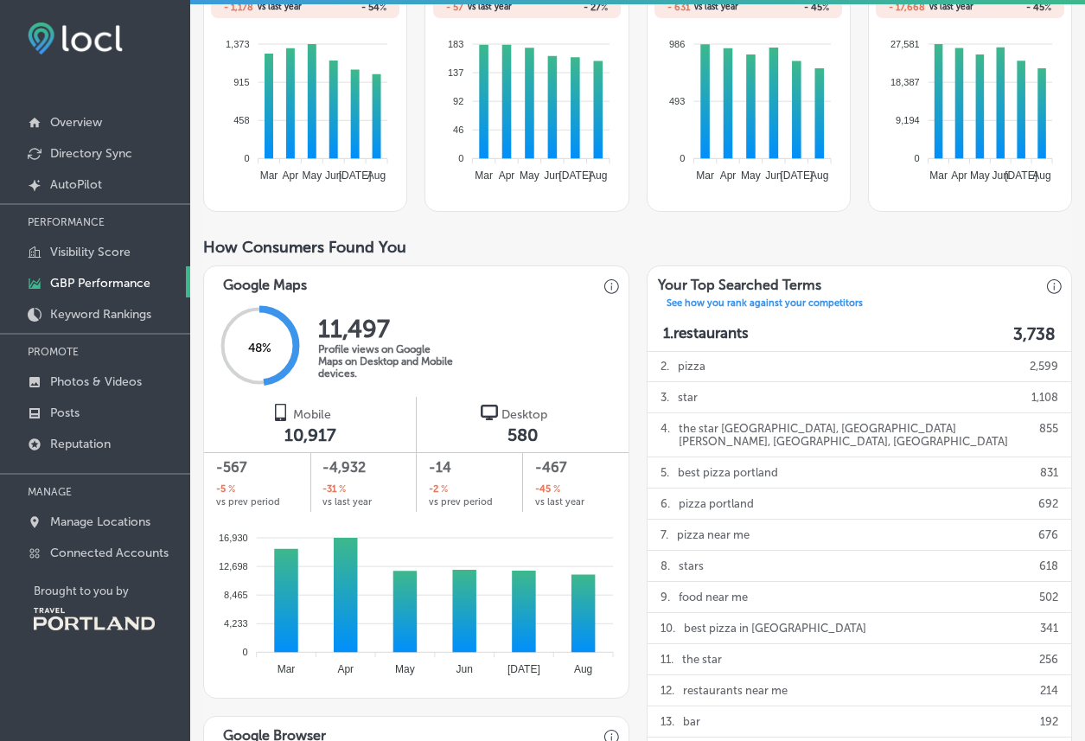
scroll to position [345, 0]
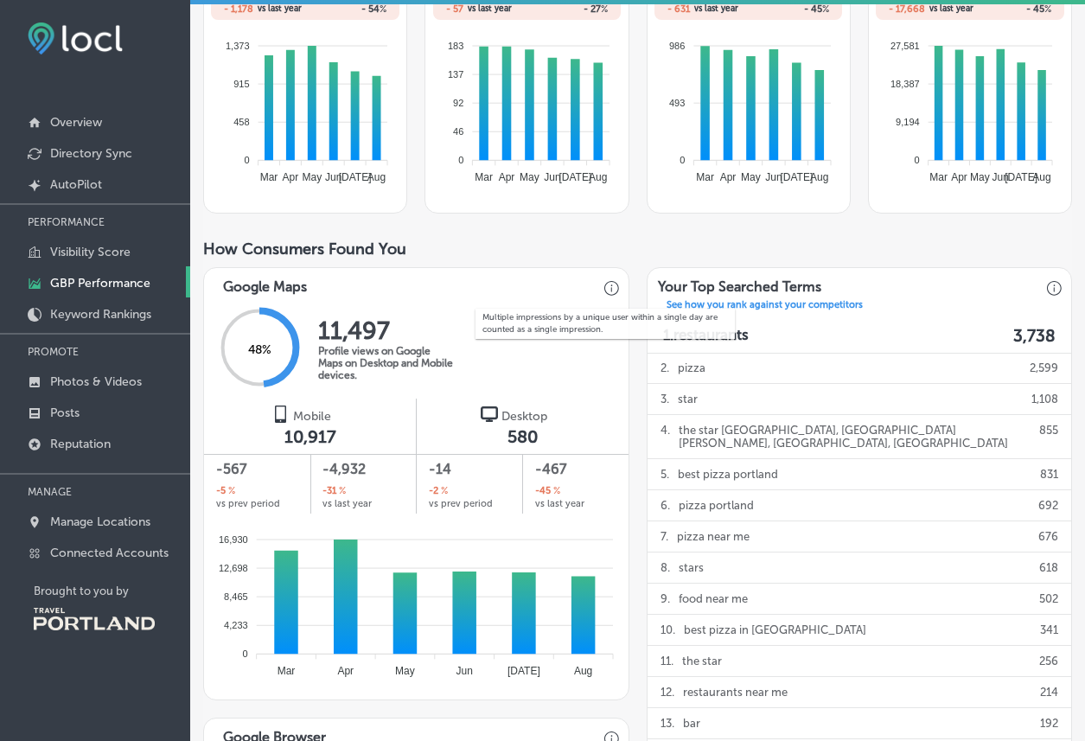
click at [696, 310] on div "Multiple impressions by a unique user within a single day are counted as a sing…" at bounding box center [605, 324] width 259 height 30
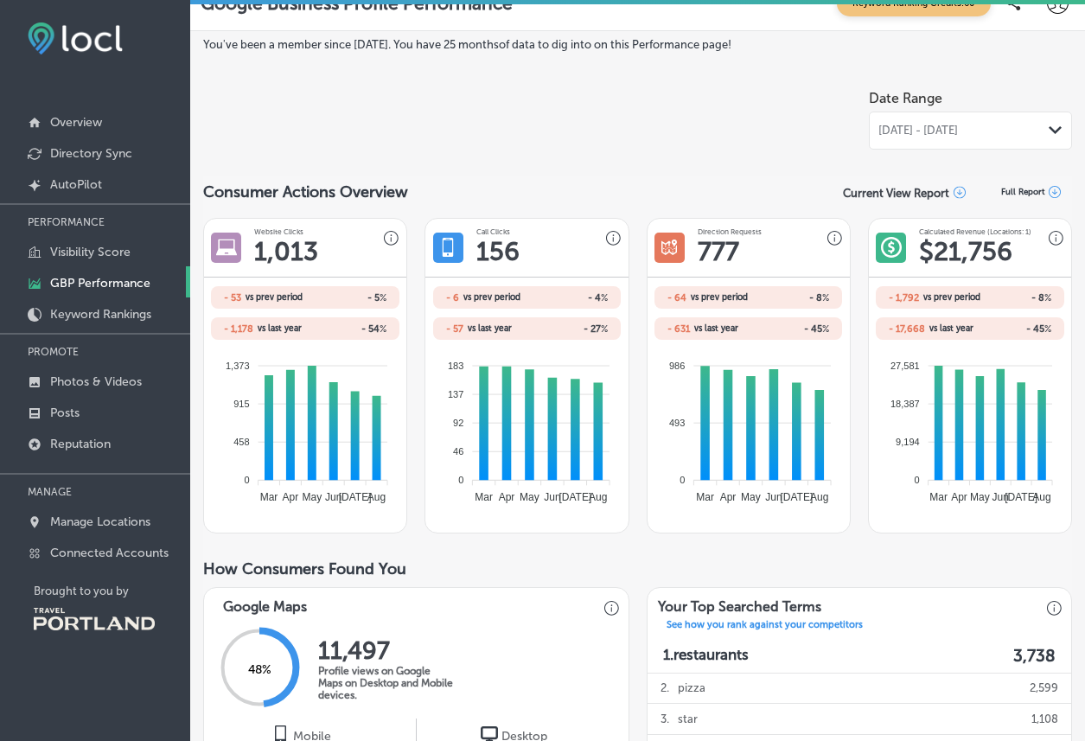
scroll to position [0, 0]
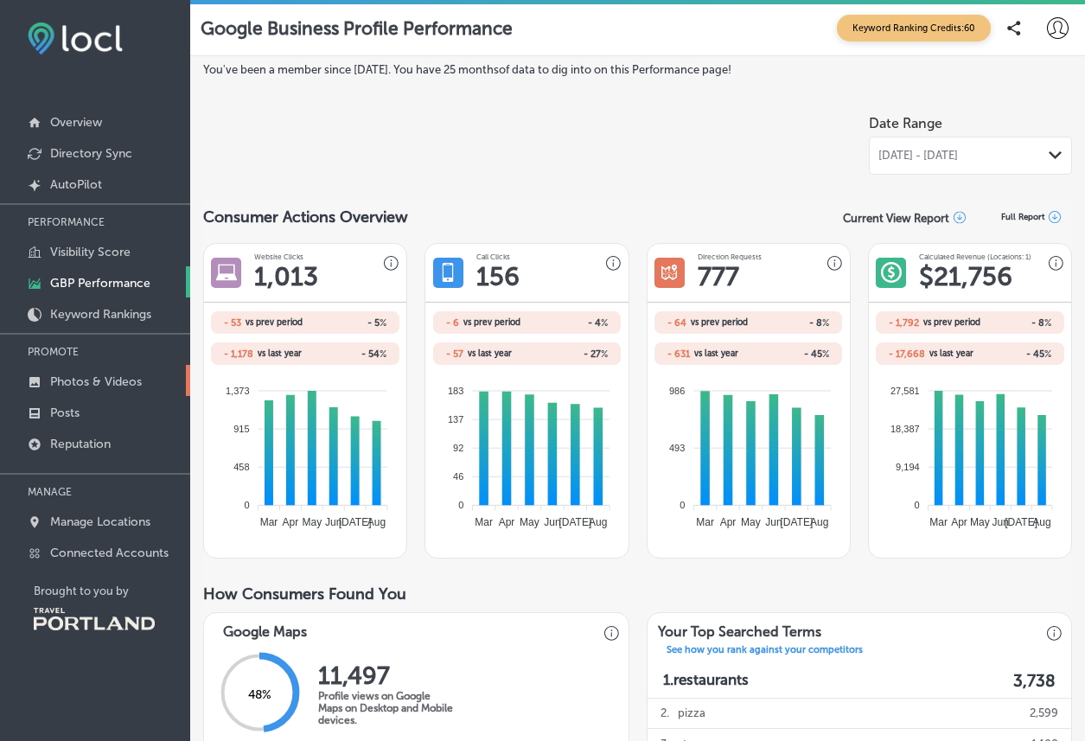
click at [110, 381] on p "Photos & Videos" at bounding box center [96, 381] width 92 height 15
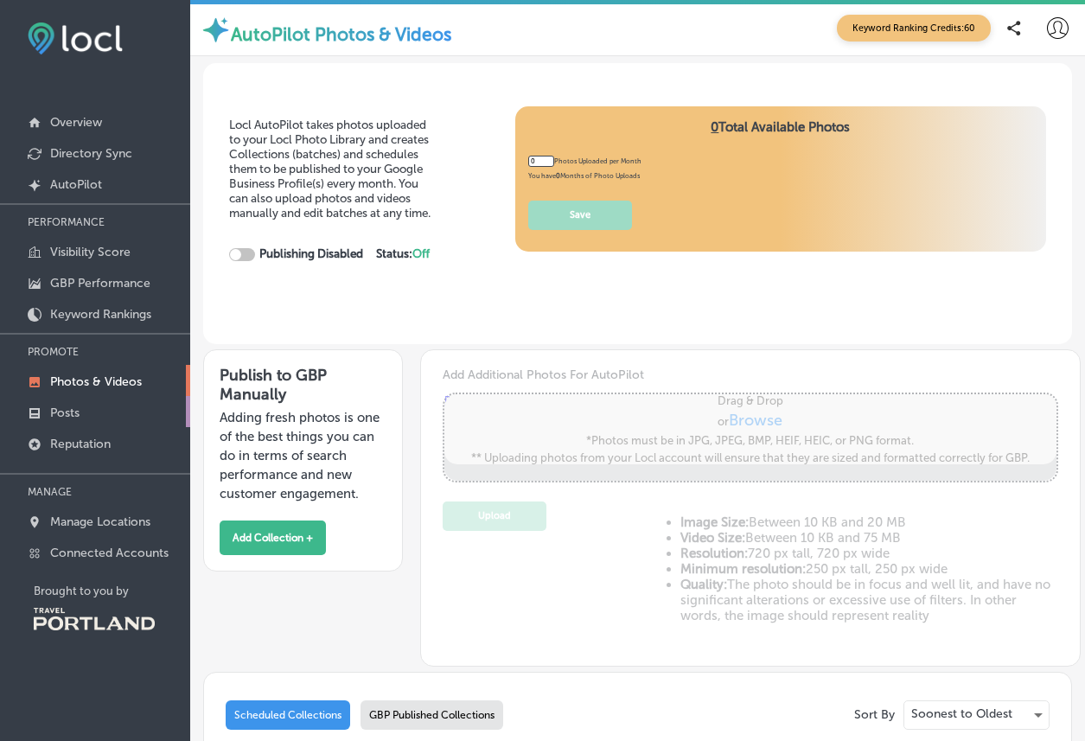
type input "5"
checkbox input "true"
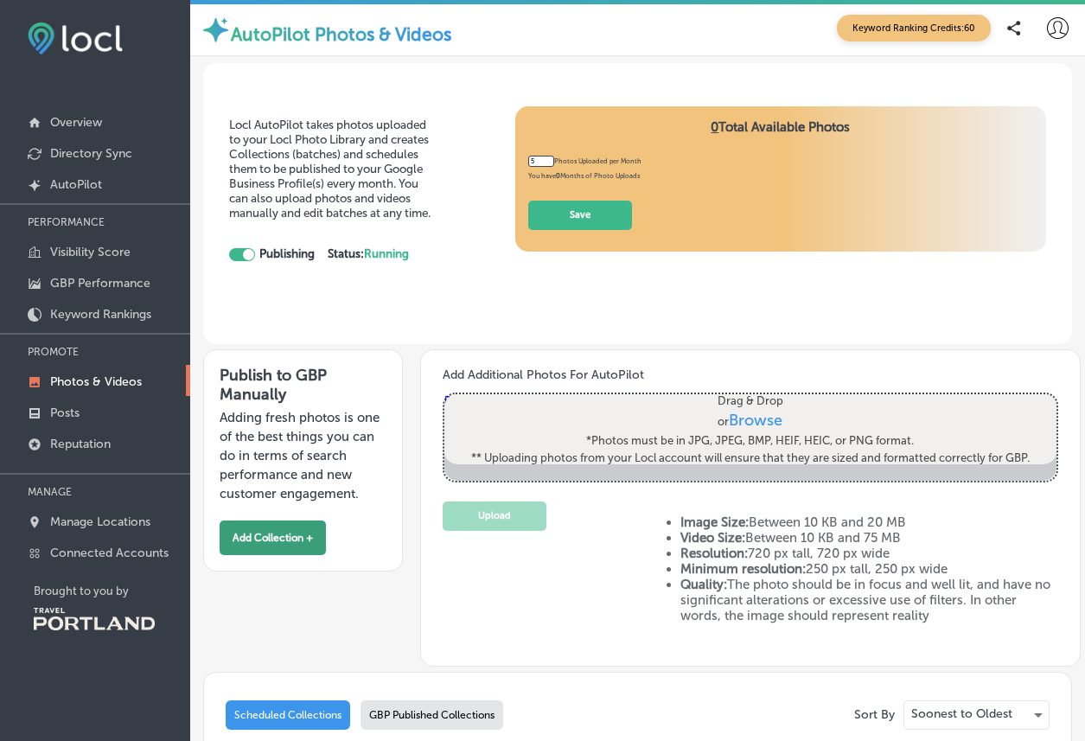
click at [273, 529] on button "Add Collection +" at bounding box center [273, 538] width 106 height 35
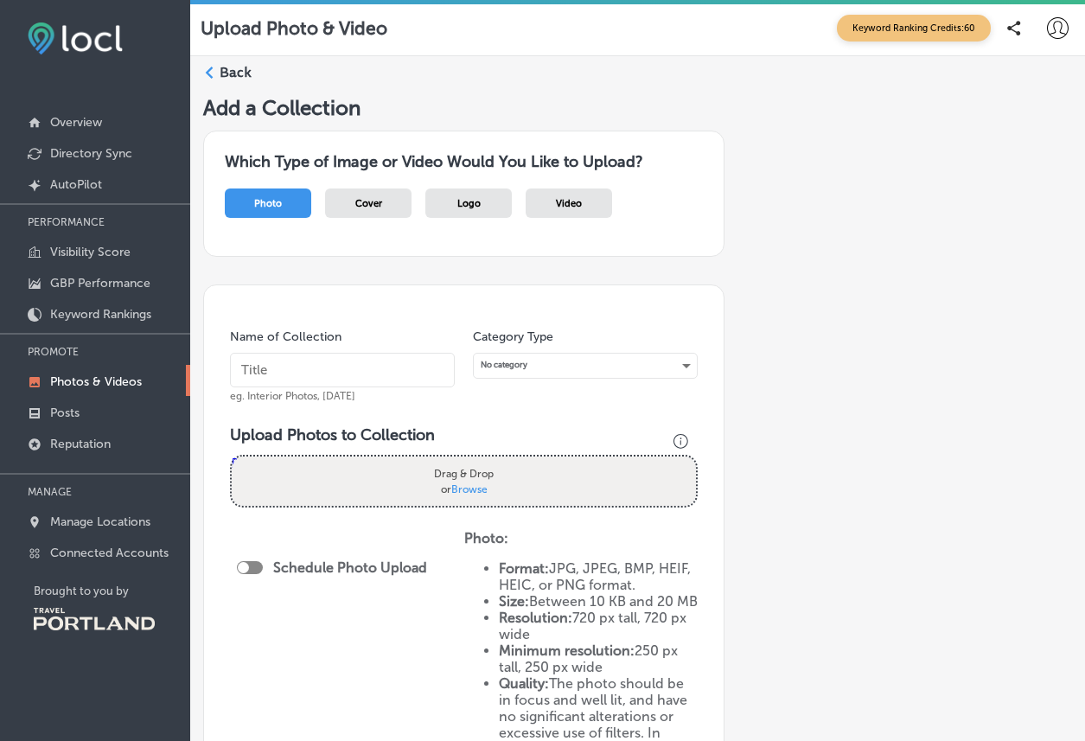
click at [311, 367] on input "text" at bounding box center [342, 370] width 225 height 35
type input "September 2025"
click at [563, 383] on div "Category Type No category" at bounding box center [585, 366] width 225 height 74
click at [562, 357] on div "No category" at bounding box center [585, 365] width 223 height 23
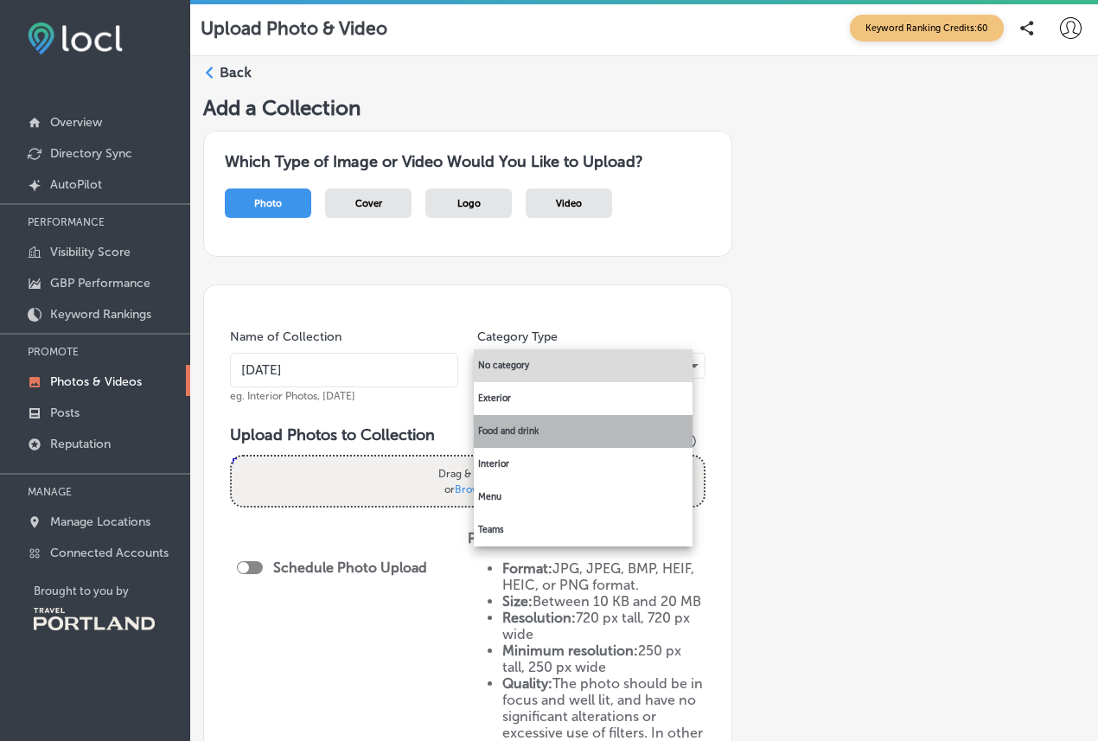
click at [553, 426] on li "Food and drink" at bounding box center [583, 431] width 219 height 33
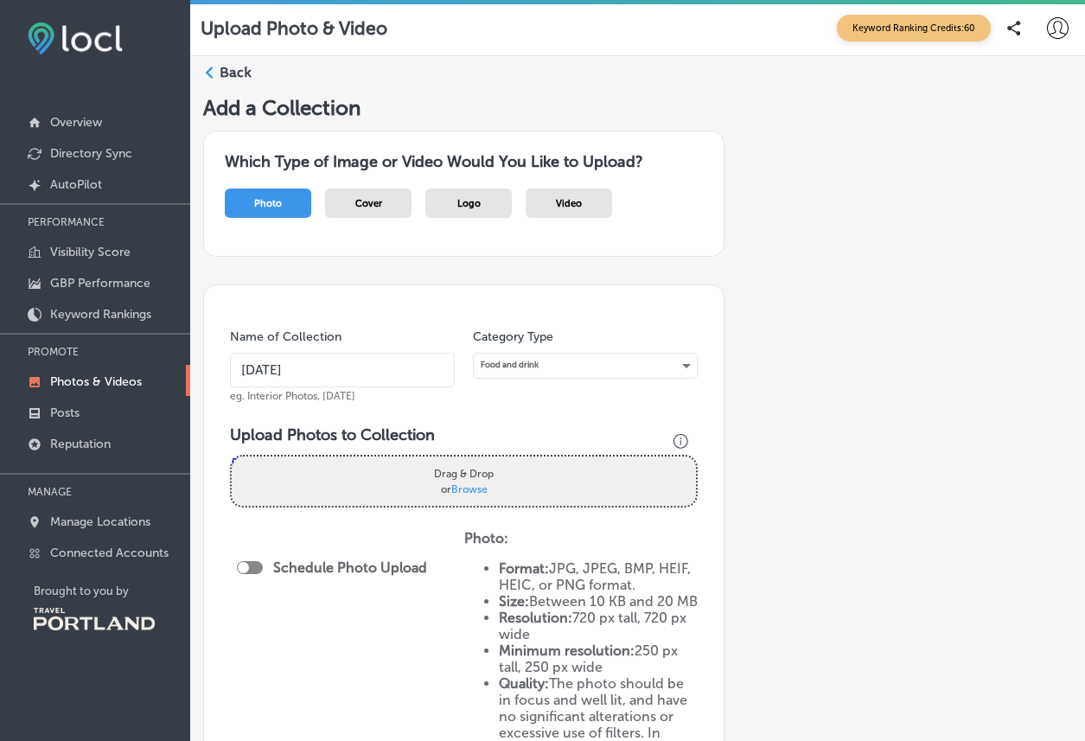
click at [474, 486] on span "Browse" at bounding box center [469, 489] width 36 height 12
click at [474, 462] on input "Drag & Drop or Browse" at bounding box center [464, 459] width 464 height 5
type input "C:\fakepath\TheStarPDX_JannieHuang3E4A6465.jpg"
